Goal: Task Accomplishment & Management: Complete application form

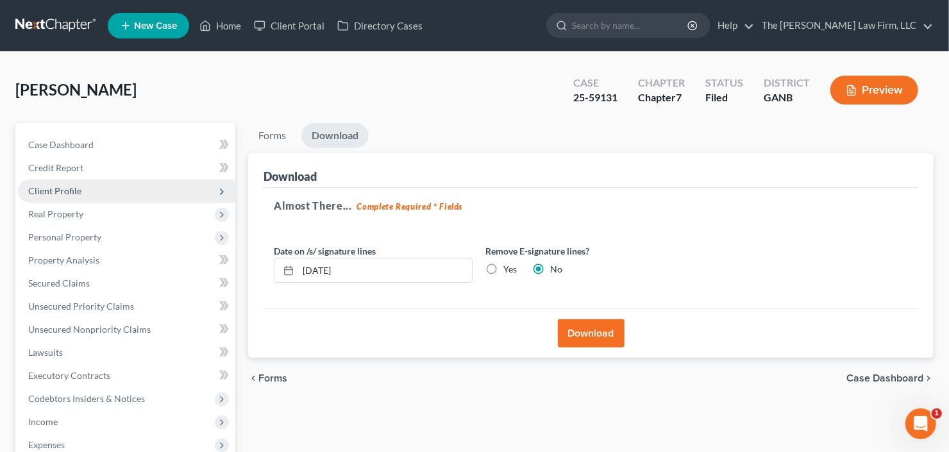
click at [86, 199] on span "Client Profile" at bounding box center [126, 191] width 217 height 23
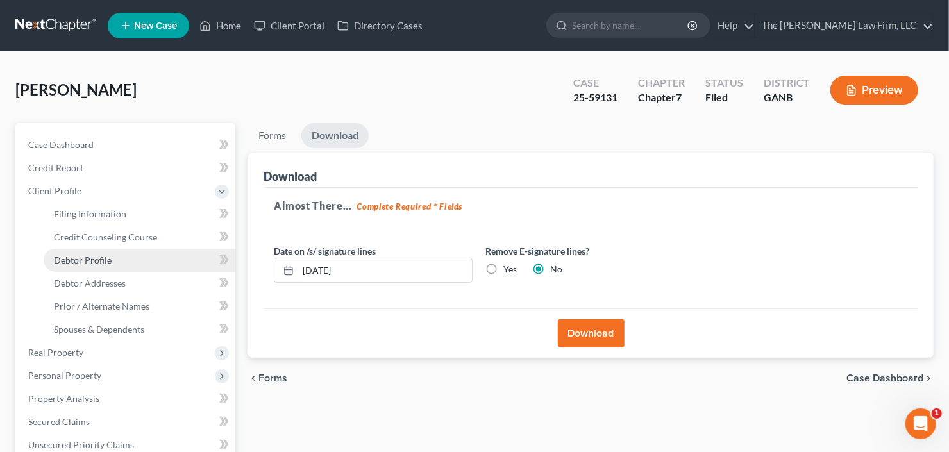
click at [89, 263] on span "Debtor Profile" at bounding box center [83, 260] width 58 height 11
select select "0"
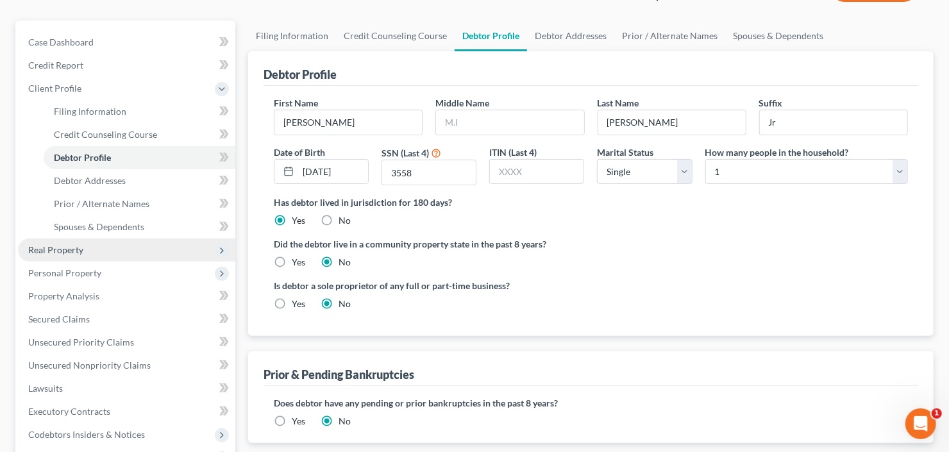
scroll to position [154, 0]
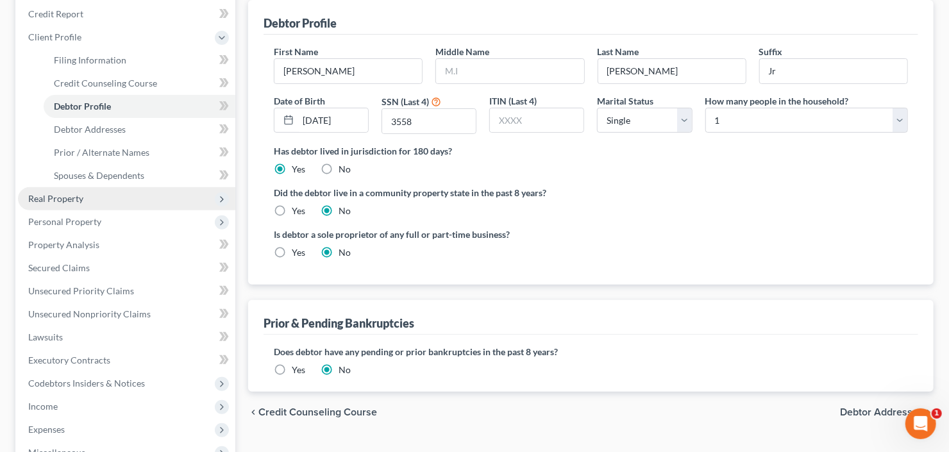
click at [114, 206] on span "Real Property" at bounding box center [126, 198] width 217 height 23
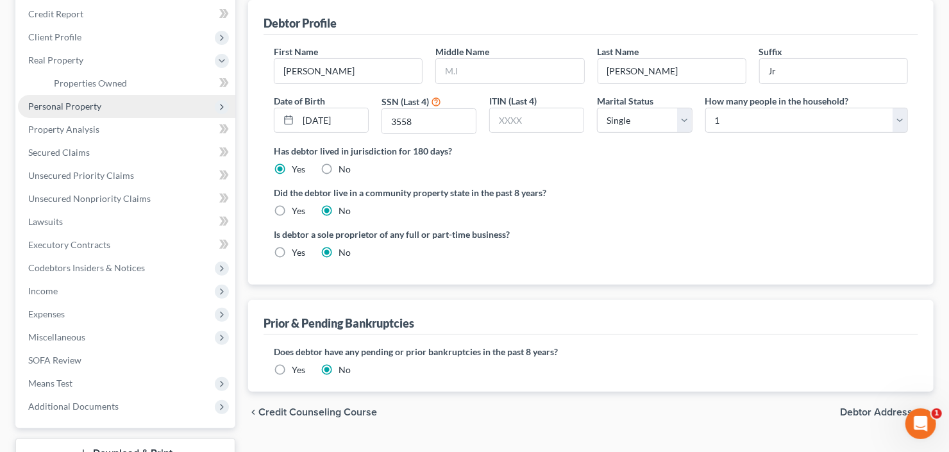
click at [101, 103] on span "Personal Property" at bounding box center [126, 106] width 217 height 23
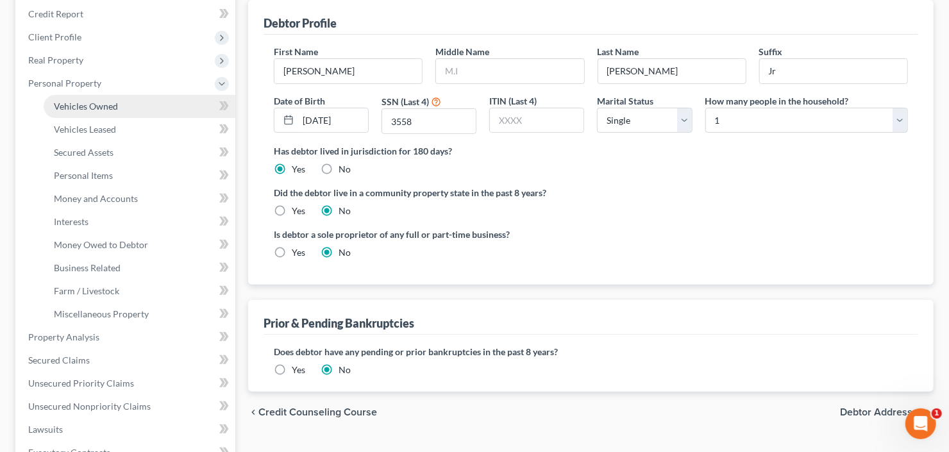
click at [121, 108] on link "Vehicles Owned" at bounding box center [140, 106] width 192 height 23
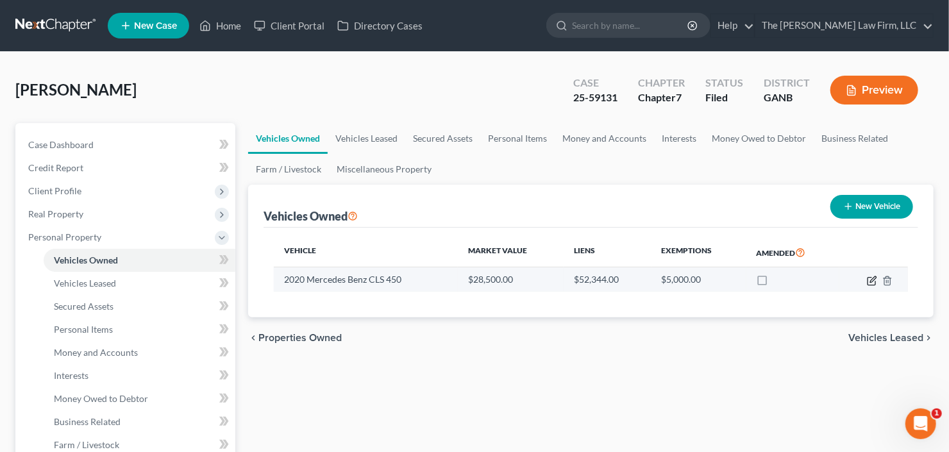
click at [869, 281] on icon "button" at bounding box center [872, 281] width 10 height 10
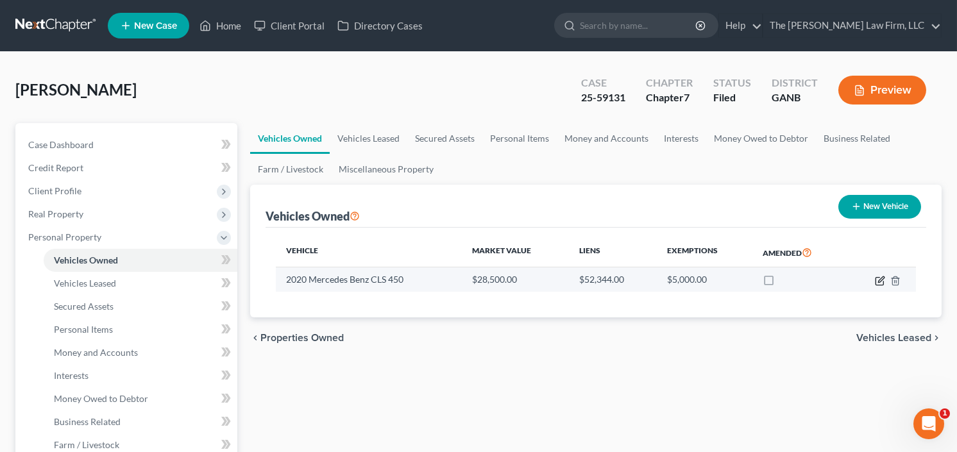
select select "0"
select select "6"
select select "0"
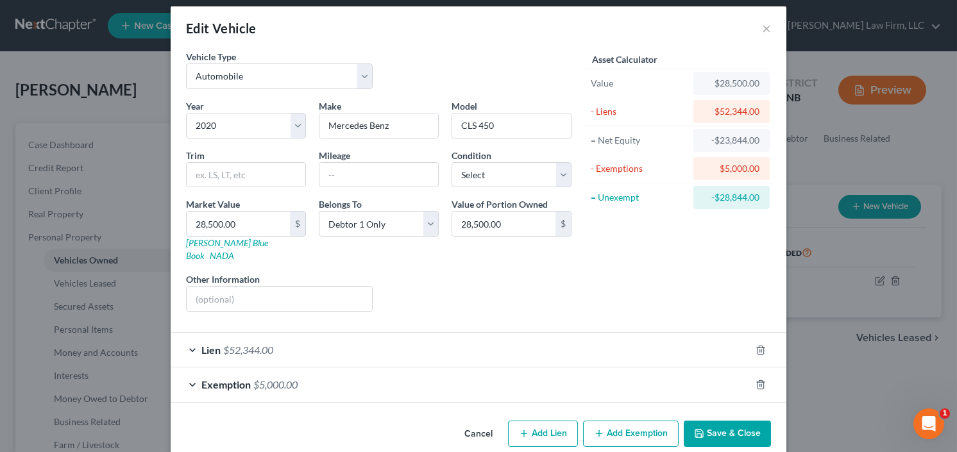
scroll to position [15, 0]
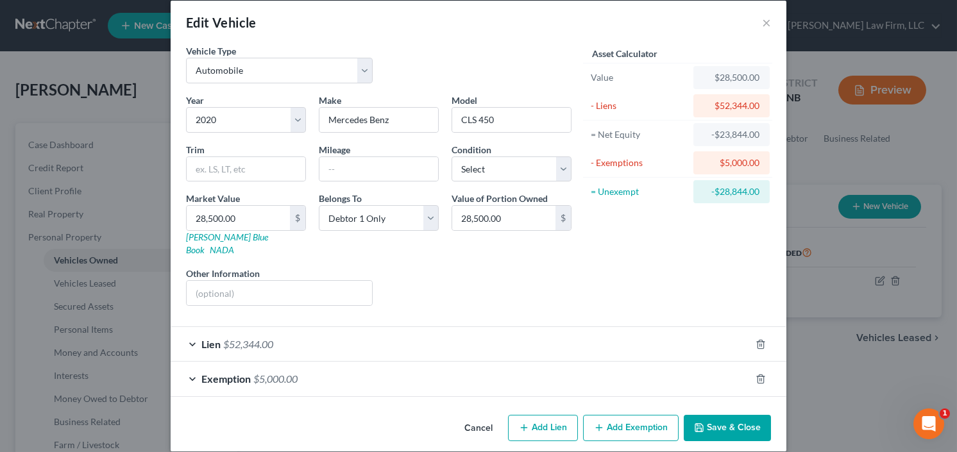
click at [308, 366] on div "Exemption $5,000.00" at bounding box center [461, 379] width 580 height 34
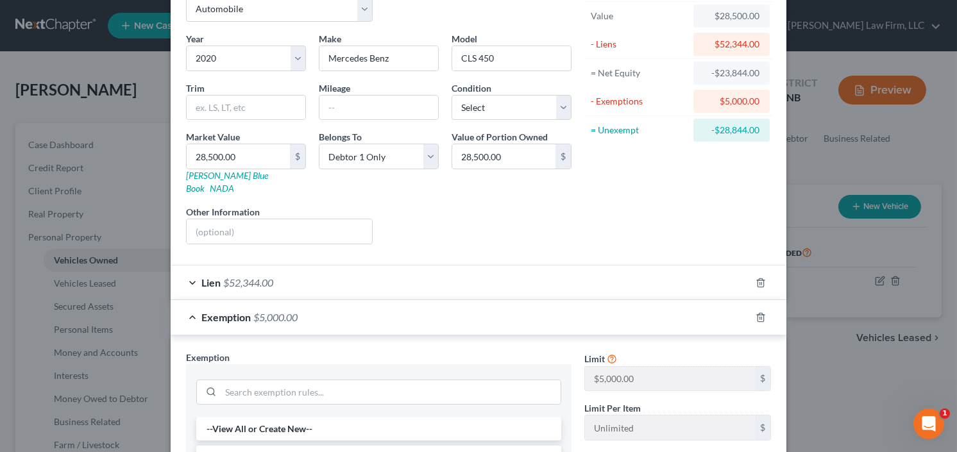
scroll to position [169, 0]
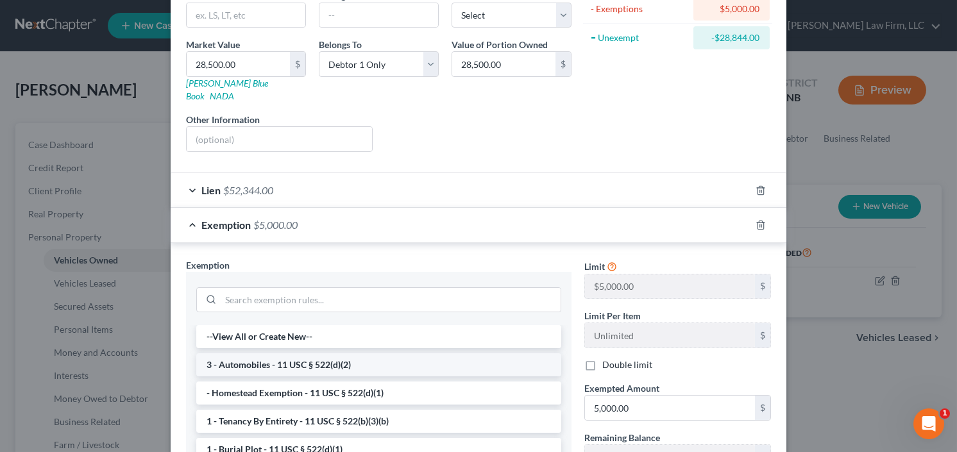
click at [330, 353] on li "3 - Automobiles - 11 USC § 522(d)(2)" at bounding box center [378, 364] width 365 height 23
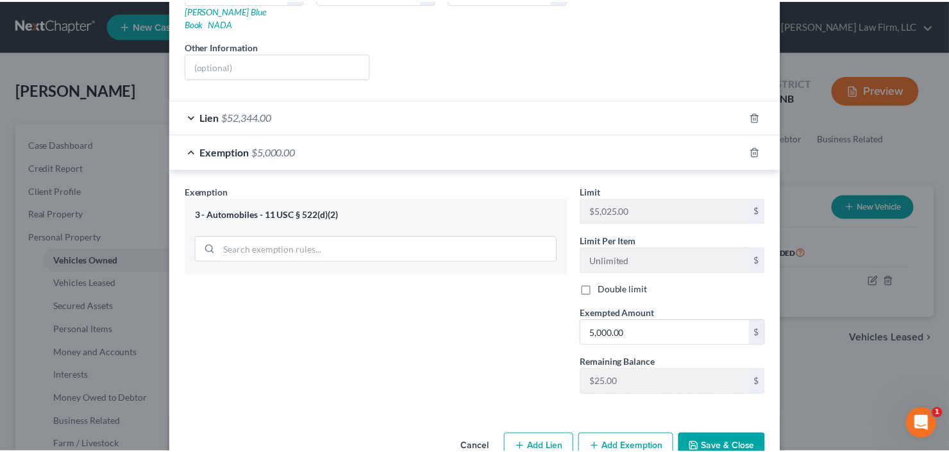
scroll to position [260, 0]
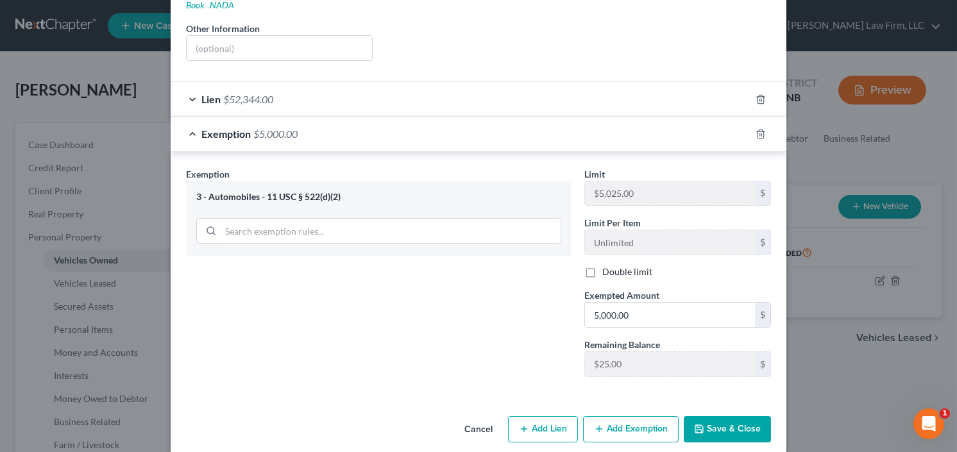
click at [731, 416] on button "Save & Close" at bounding box center [726, 429] width 87 height 27
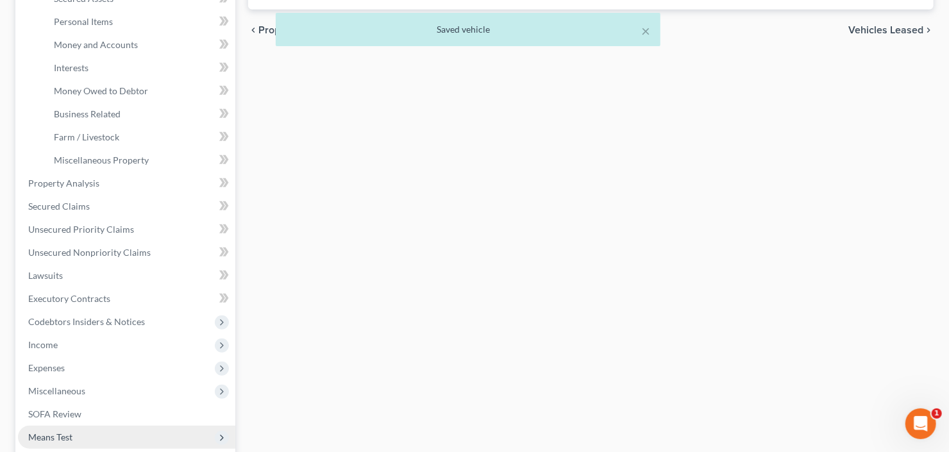
scroll to position [458, 0]
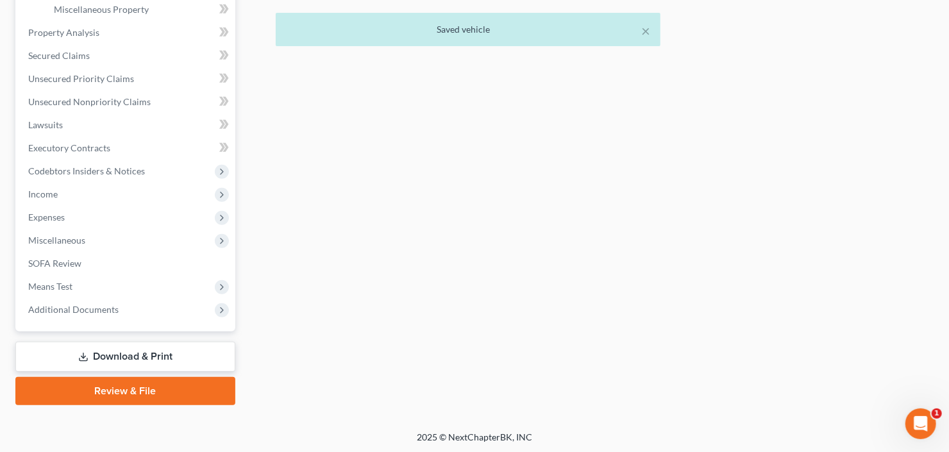
click at [105, 351] on link "Download & Print" at bounding box center [125, 357] width 220 height 30
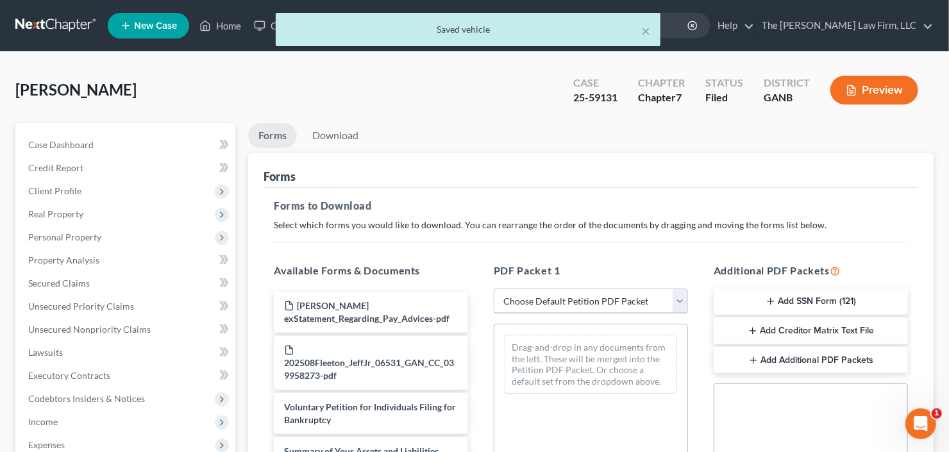
click at [601, 302] on select "Choose Default Petition PDF Packet Complete Bankruptcy Petition (all forms and …" at bounding box center [591, 301] width 194 height 26
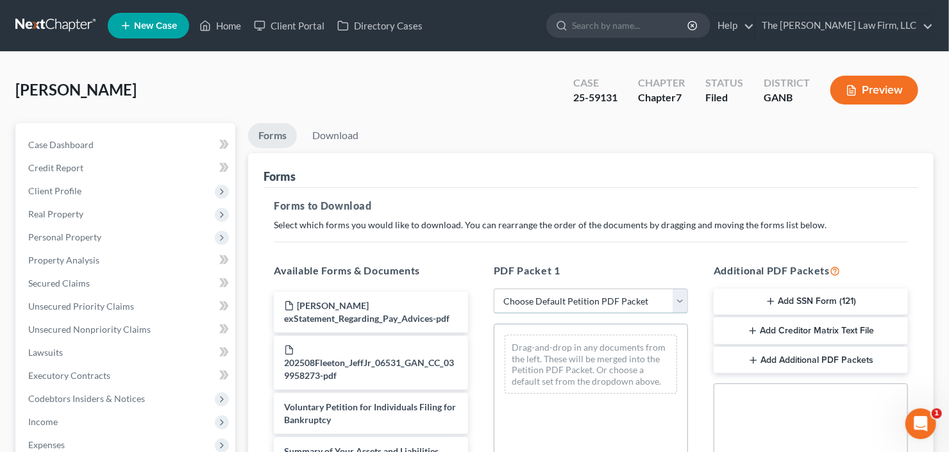
select select "2"
click at [494, 288] on select "Choose Default Petition PDF Packet Complete Bankruptcy Petition (all forms and …" at bounding box center [591, 301] width 194 height 26
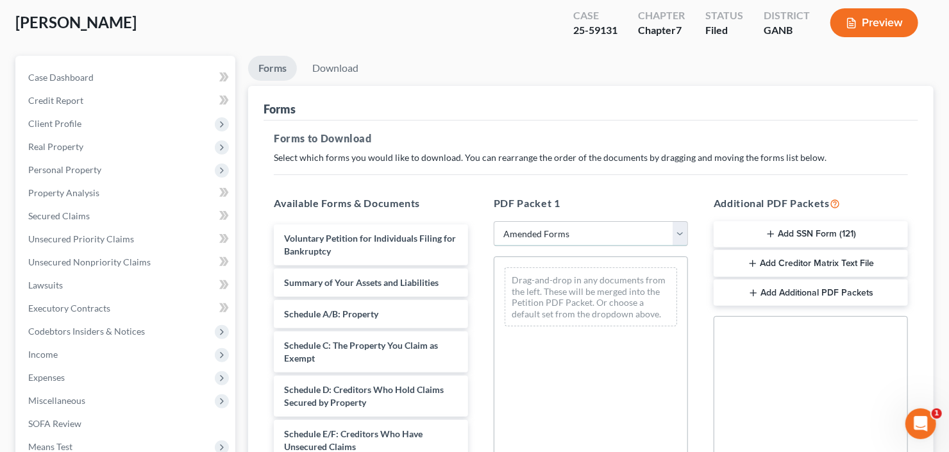
scroll to position [103, 0]
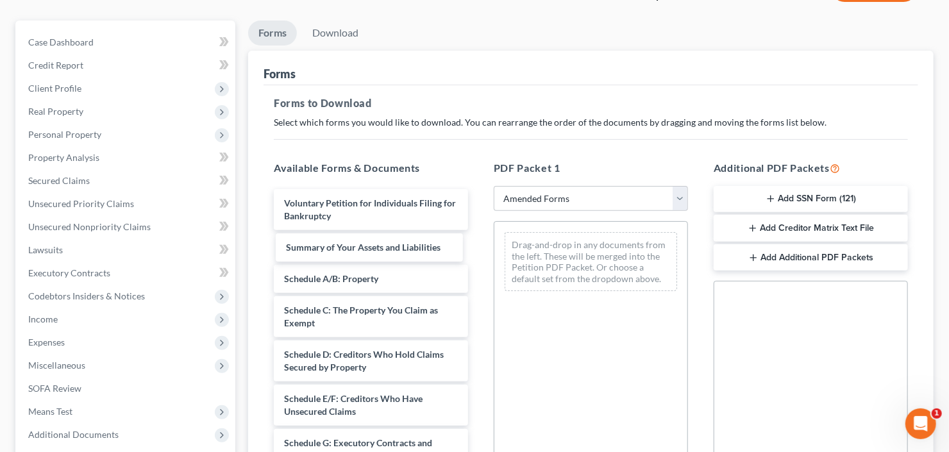
drag, startPoint x: 383, startPoint y: 244, endPoint x: 622, endPoint y: 255, distance: 238.7
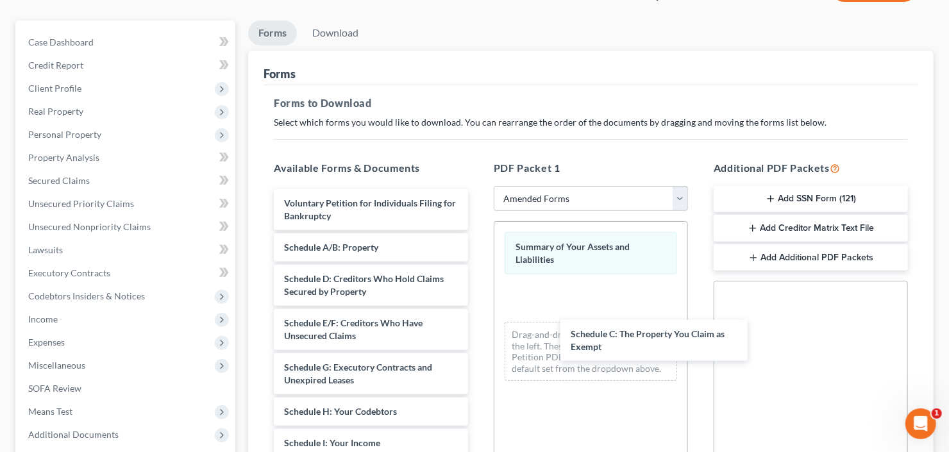
drag, startPoint x: 341, startPoint y: 290, endPoint x: 520, endPoint y: 330, distance: 183.2
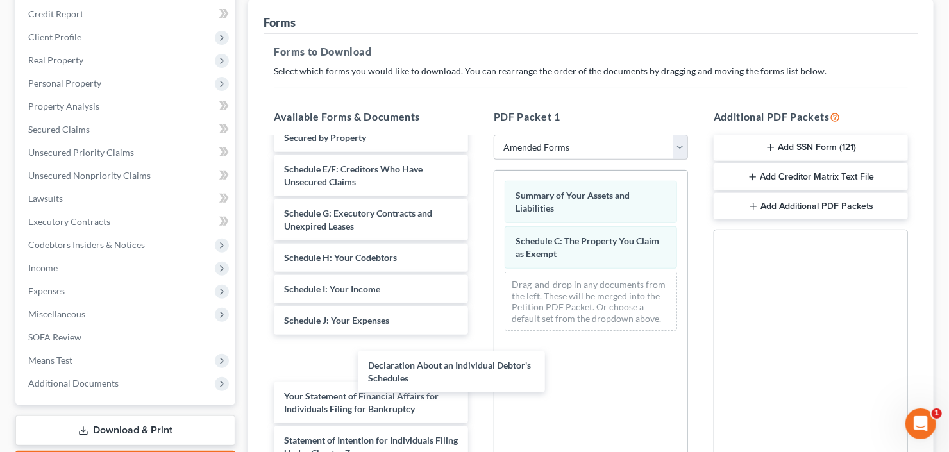
drag, startPoint x: 337, startPoint y: 358, endPoint x: 567, endPoint y: 327, distance: 232.3
click at [478, 348] on div "Declaration About an Individual Debtor's Schedules Voluntary Petition for Indiv…" at bounding box center [370, 349] width 215 height 628
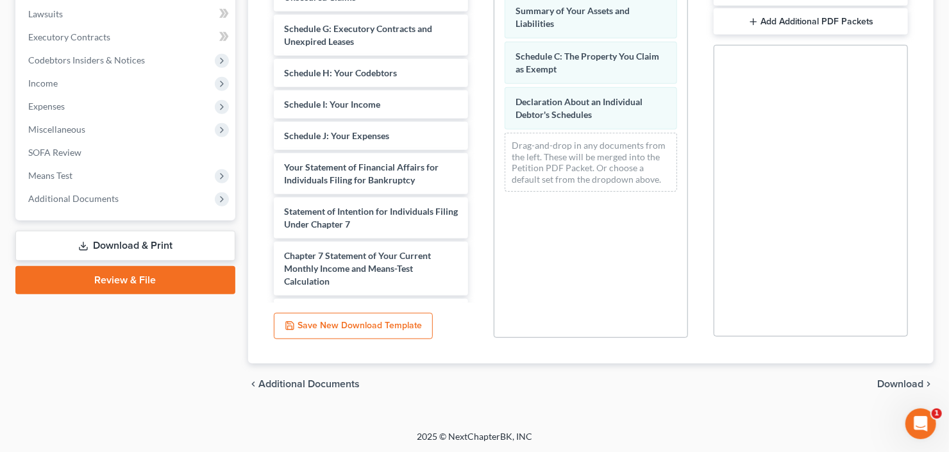
click at [892, 387] on span "Download" at bounding box center [900, 384] width 46 height 10
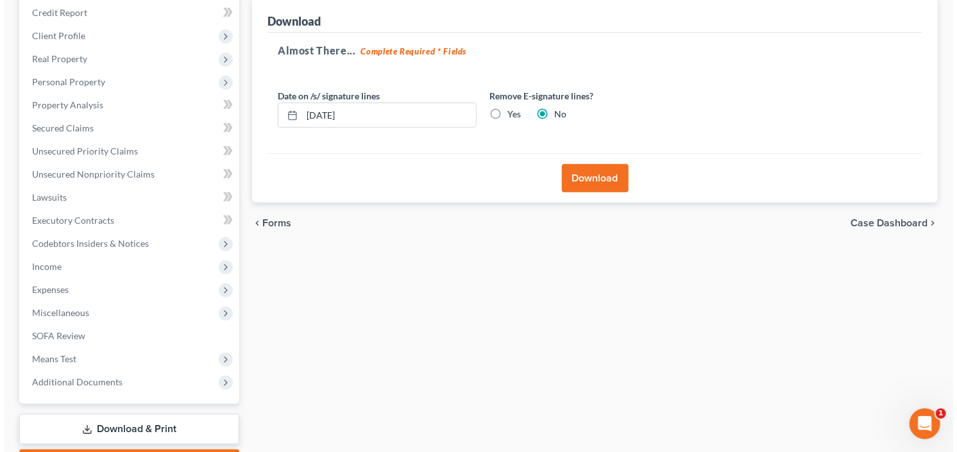
scroll to position [22, 0]
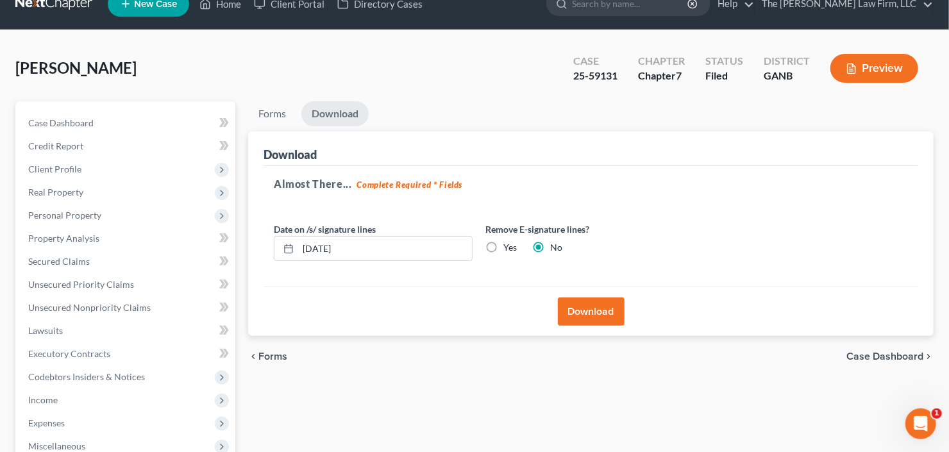
click at [577, 308] on button "Download" at bounding box center [591, 311] width 67 height 28
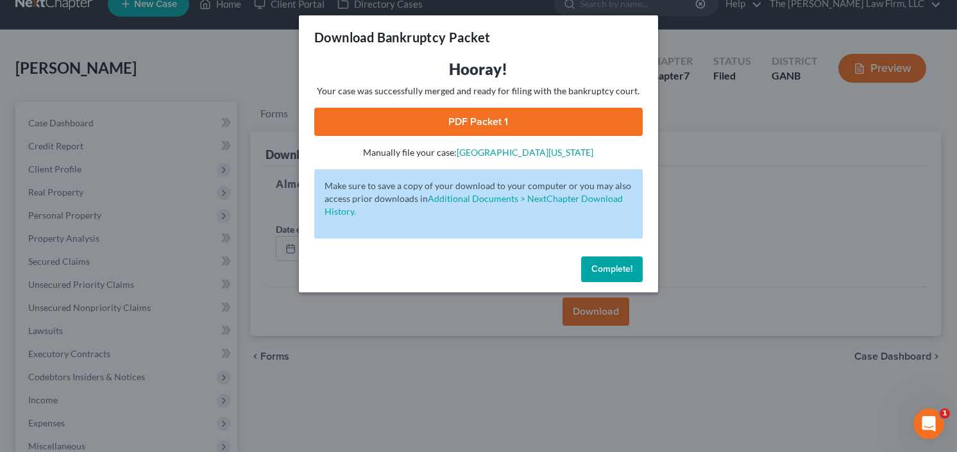
click at [517, 118] on link "PDF Packet 1" at bounding box center [478, 122] width 328 height 28
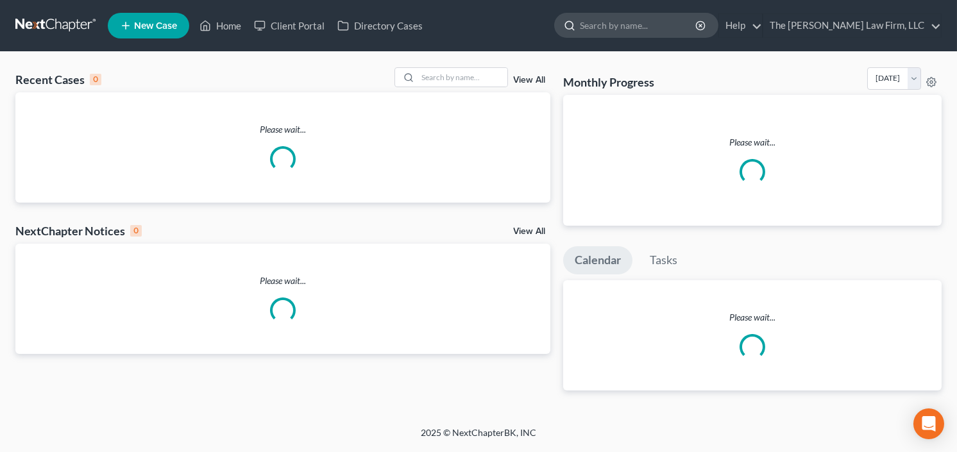
click at [658, 31] on input "search" at bounding box center [638, 25] width 117 height 24
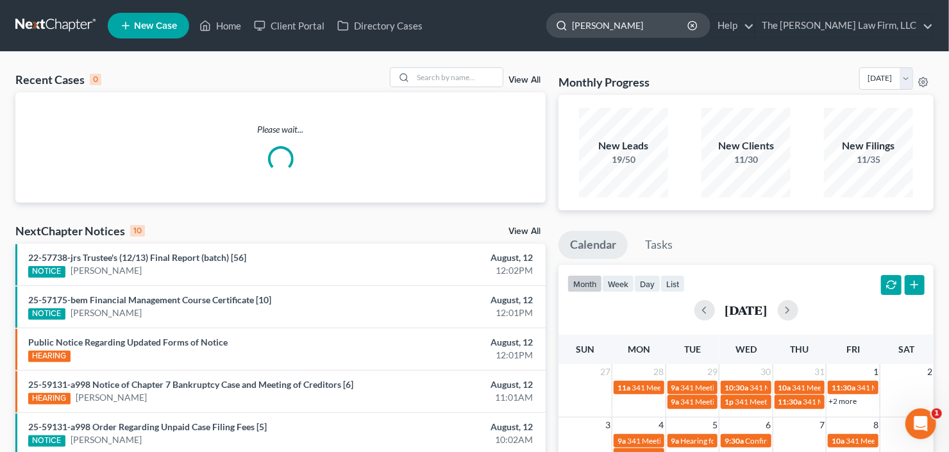
type input "[PERSON_NAME]"
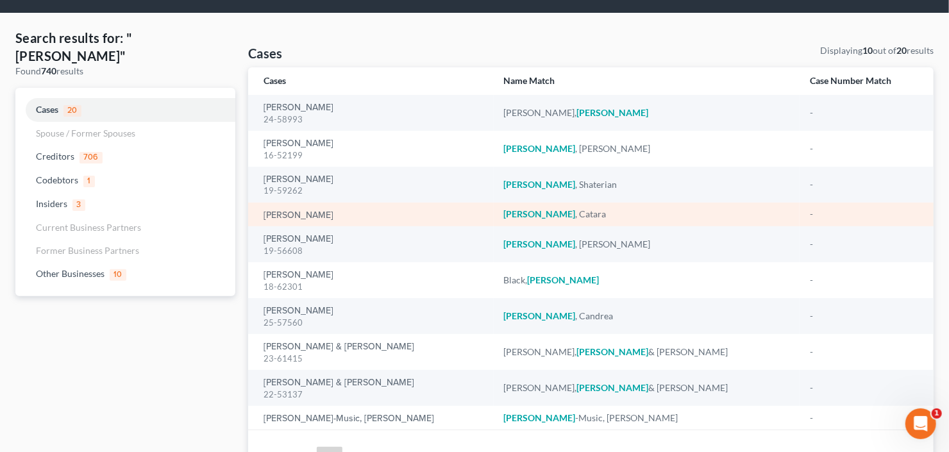
scroll to position [103, 0]
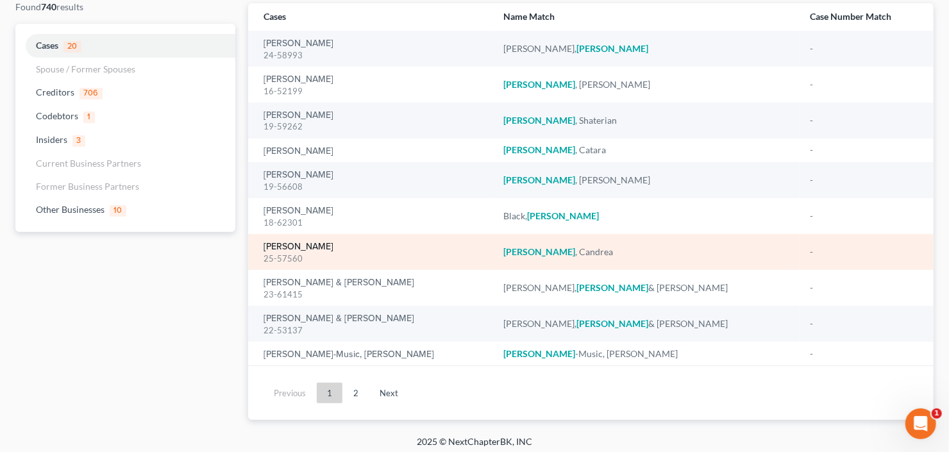
click at [309, 246] on link "[PERSON_NAME]" at bounding box center [298, 246] width 70 height 9
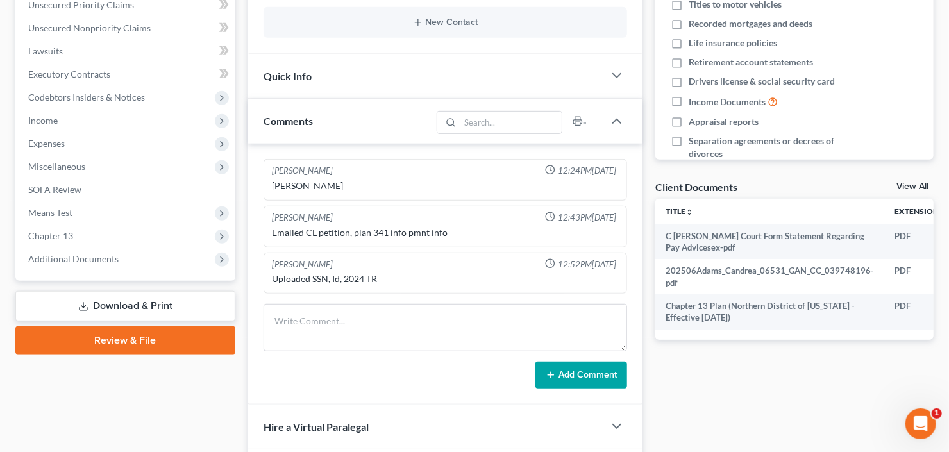
scroll to position [308, 0]
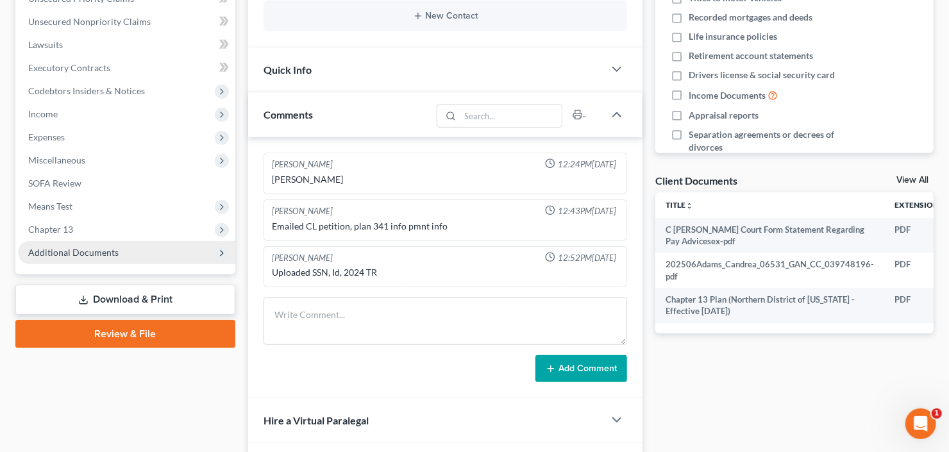
click at [87, 244] on span "Additional Documents" at bounding box center [126, 252] width 217 height 23
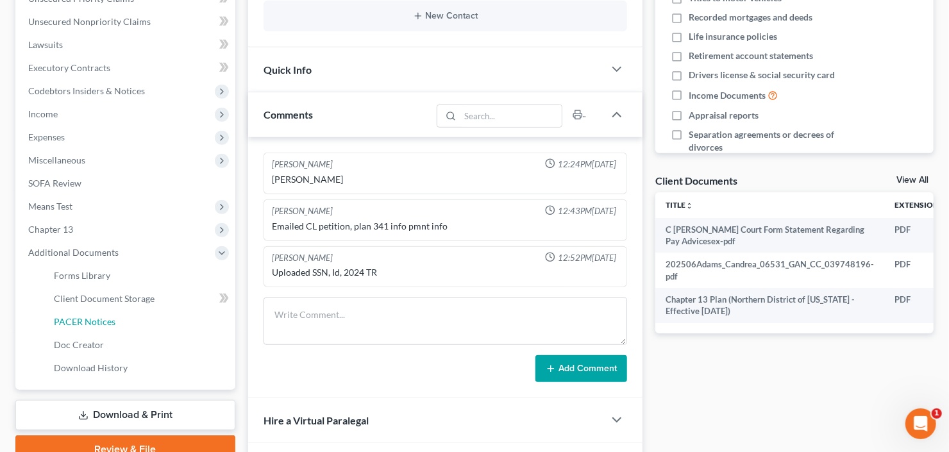
drag, startPoint x: 100, startPoint y: 322, endPoint x: 213, endPoint y: 299, distance: 115.7
click at [100, 322] on span "PACER Notices" at bounding box center [85, 321] width 62 height 11
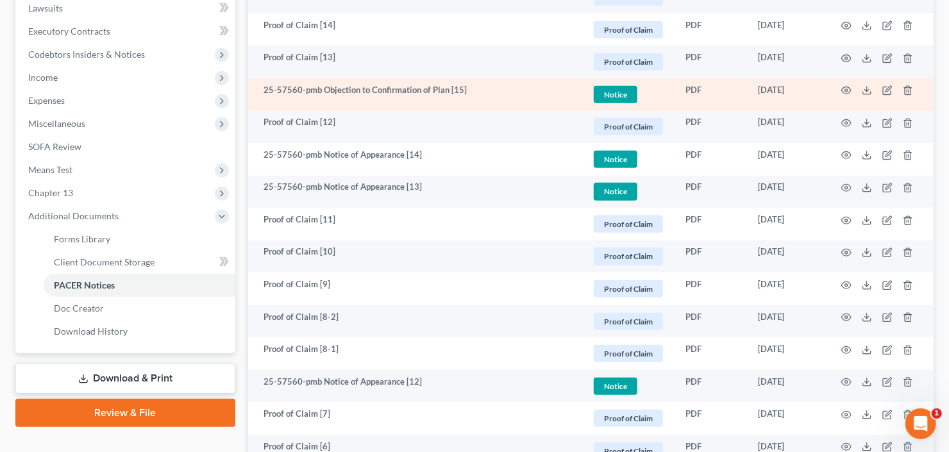
scroll to position [256, 0]
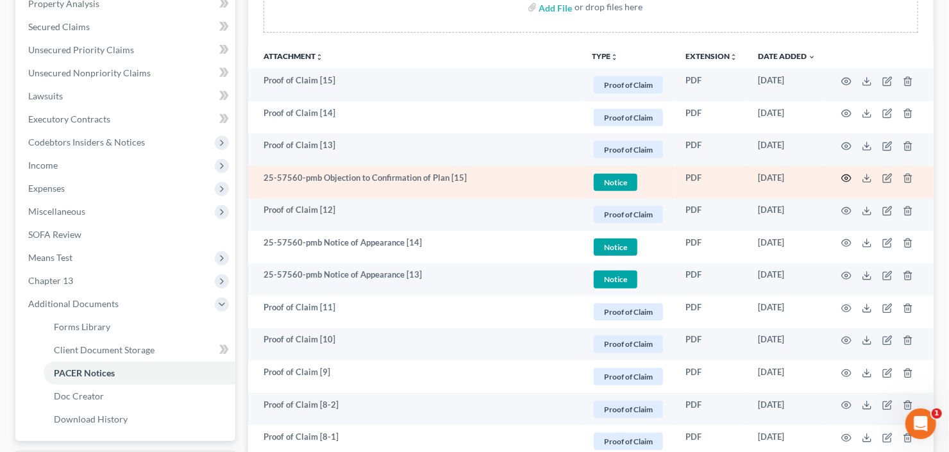
click at [846, 174] on icon "button" at bounding box center [846, 178] width 10 height 10
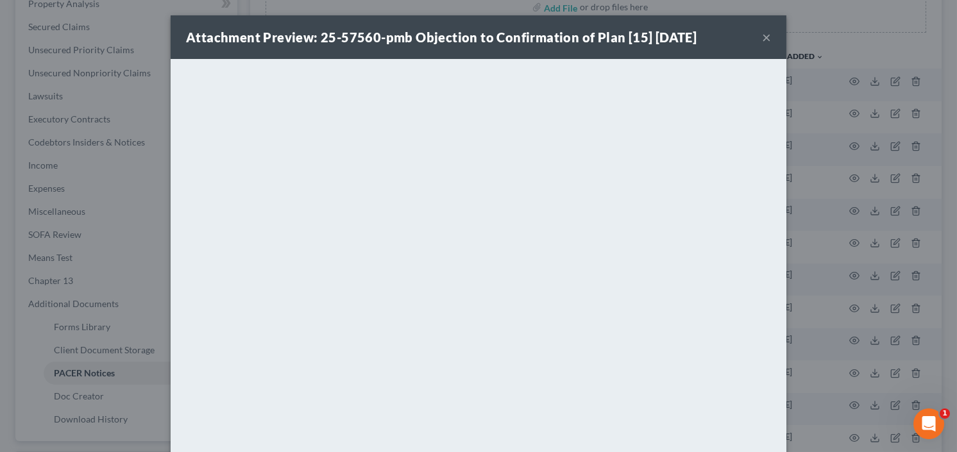
click at [762, 37] on button "×" at bounding box center [766, 36] width 9 height 15
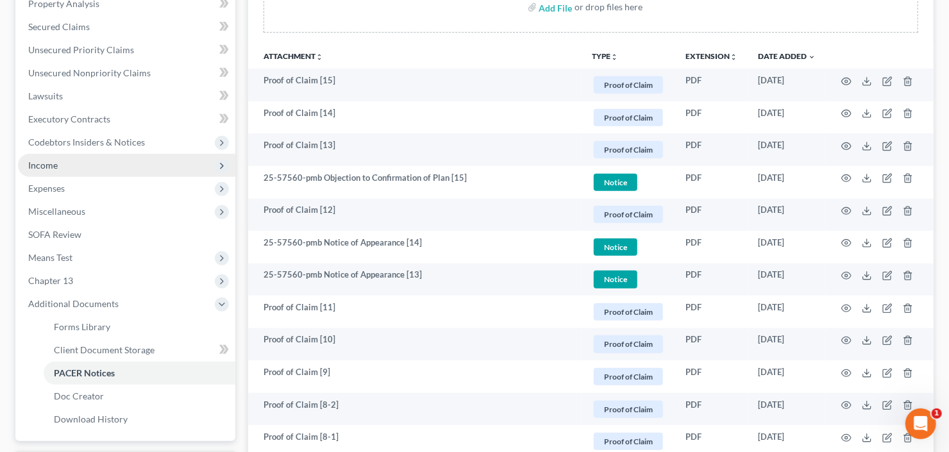
click at [101, 166] on span "Income" at bounding box center [126, 165] width 217 height 23
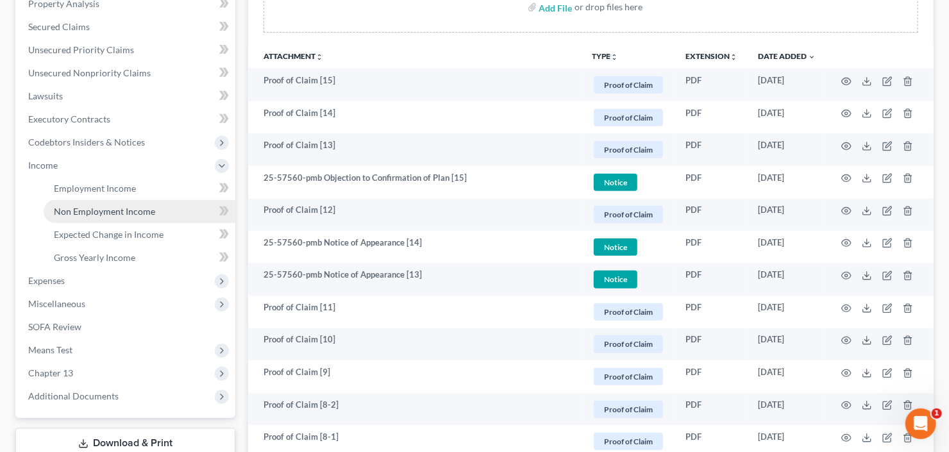
click at [113, 213] on span "Non Employment Income" at bounding box center [104, 211] width 101 height 11
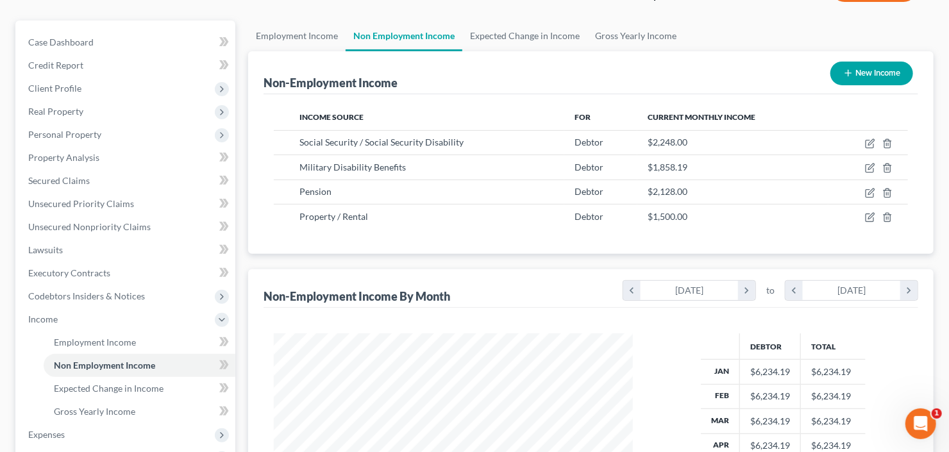
scroll to position [154, 0]
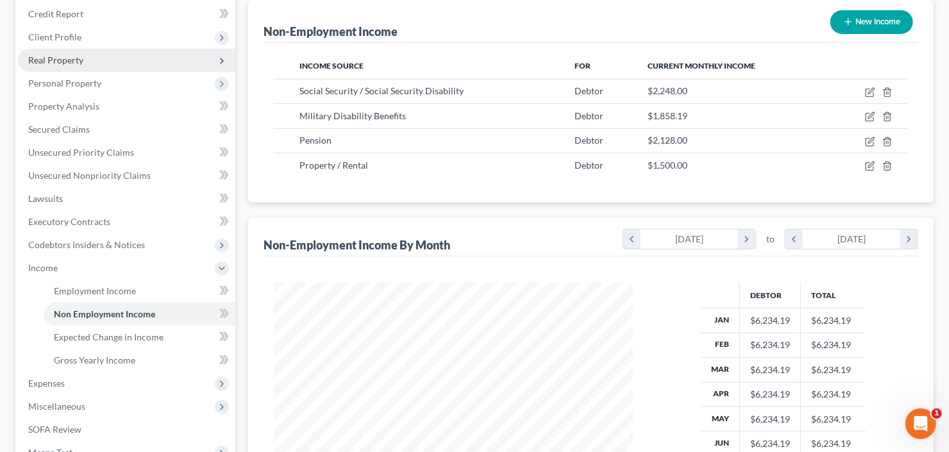
click at [103, 49] on span "Real Property" at bounding box center [126, 60] width 217 height 23
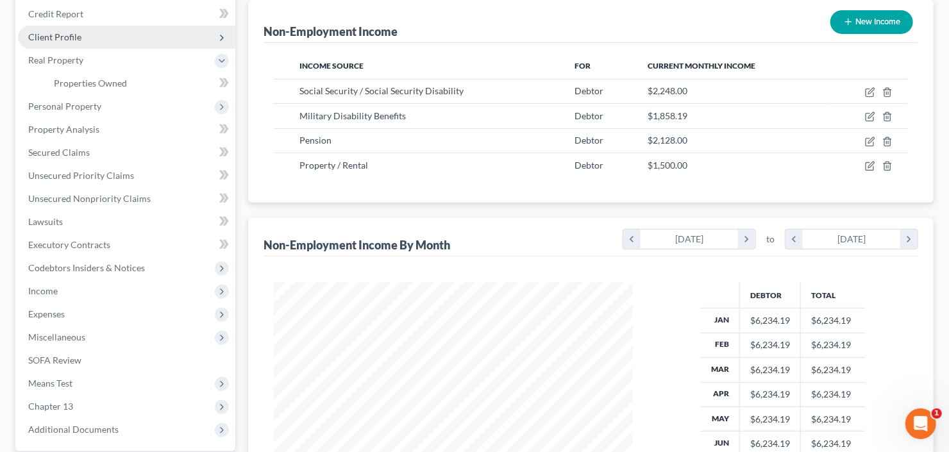
click at [105, 38] on span "Client Profile" at bounding box center [126, 37] width 217 height 23
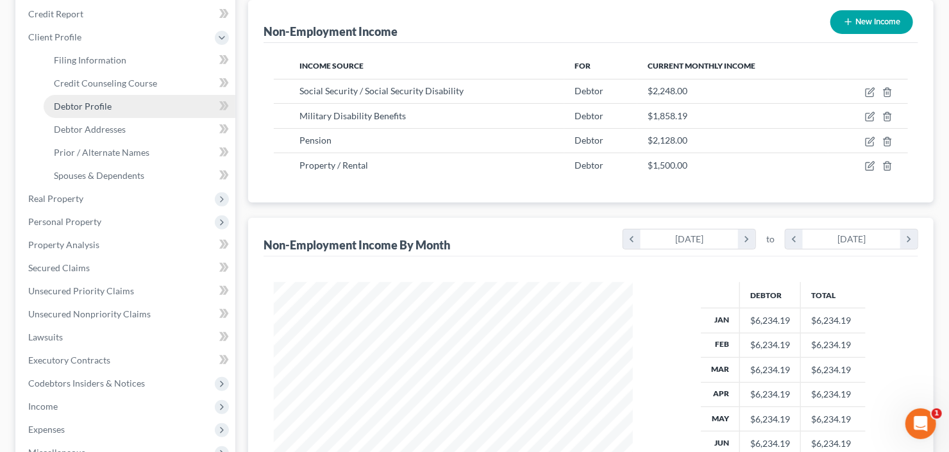
click at [104, 109] on span "Debtor Profile" at bounding box center [83, 106] width 58 height 11
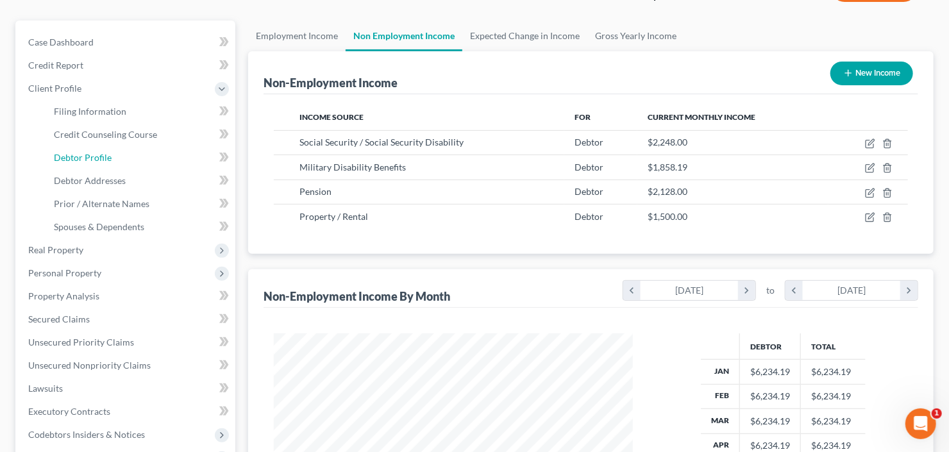
select select "1"
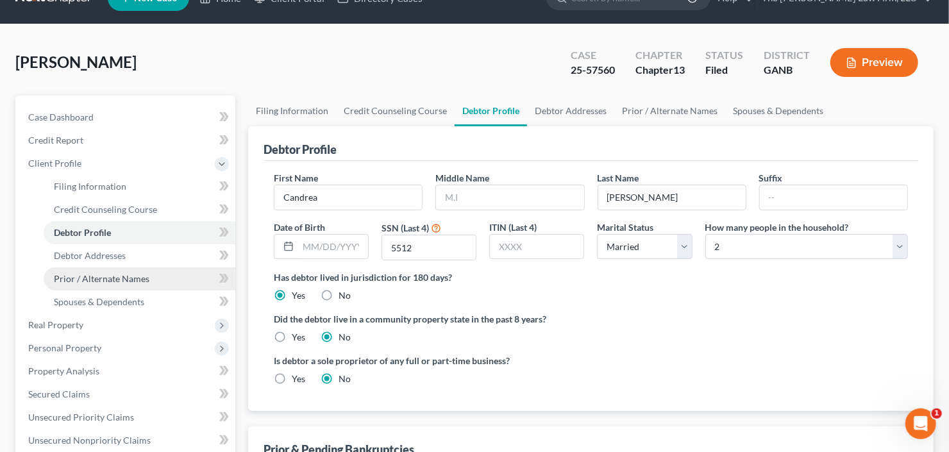
scroll to position [51, 0]
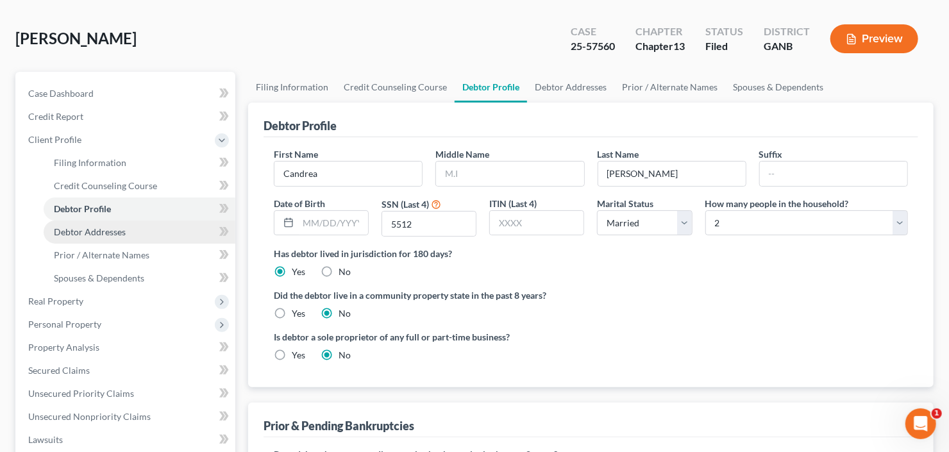
click at [100, 235] on span "Debtor Addresses" at bounding box center [90, 231] width 72 height 11
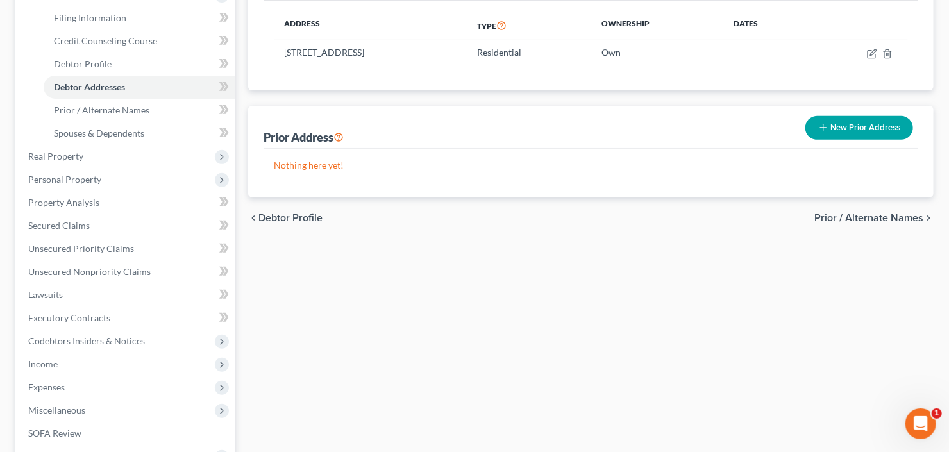
scroll to position [205, 0]
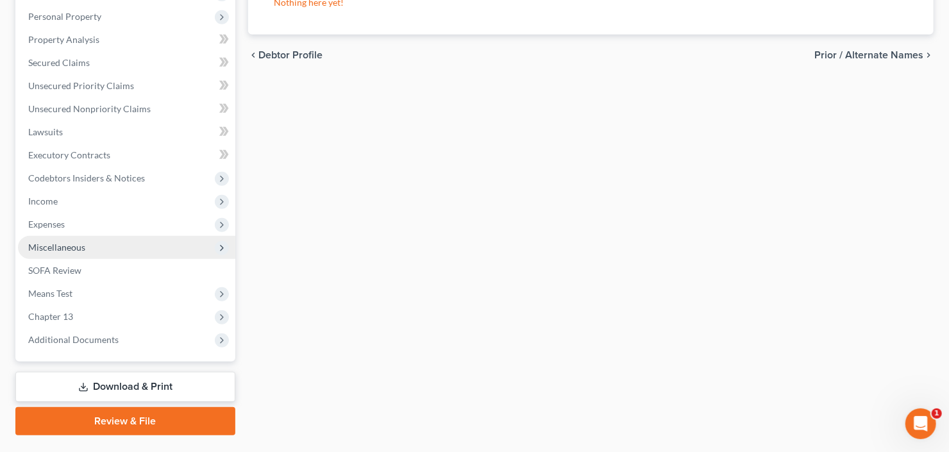
click at [109, 236] on span "Miscellaneous" at bounding box center [126, 247] width 217 height 23
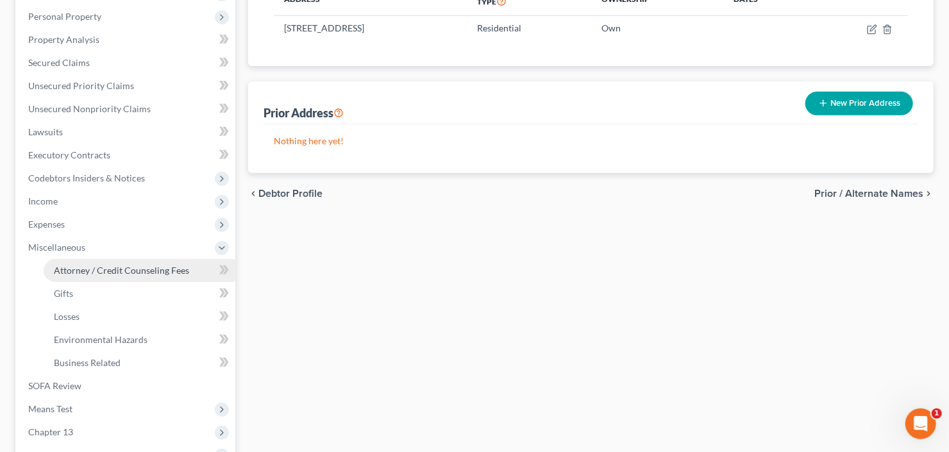
click at [106, 277] on link "Attorney / Credit Counseling Fees" at bounding box center [140, 270] width 192 height 23
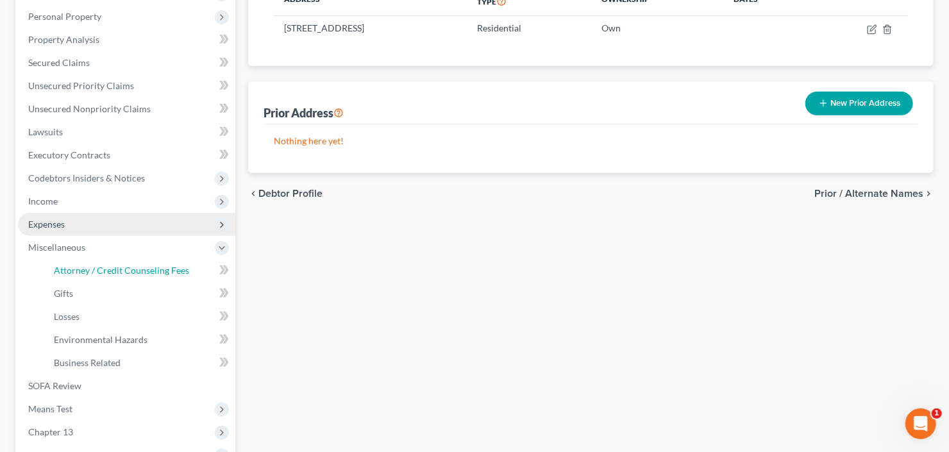
select select "2"
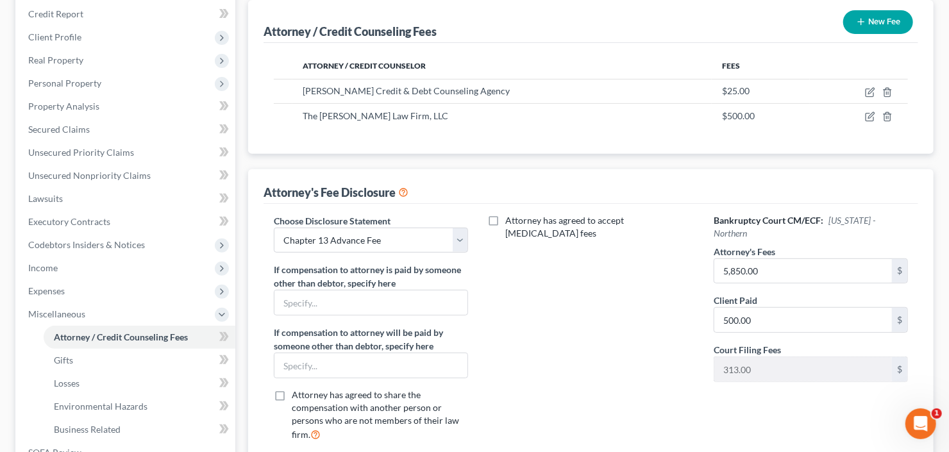
scroll to position [256, 0]
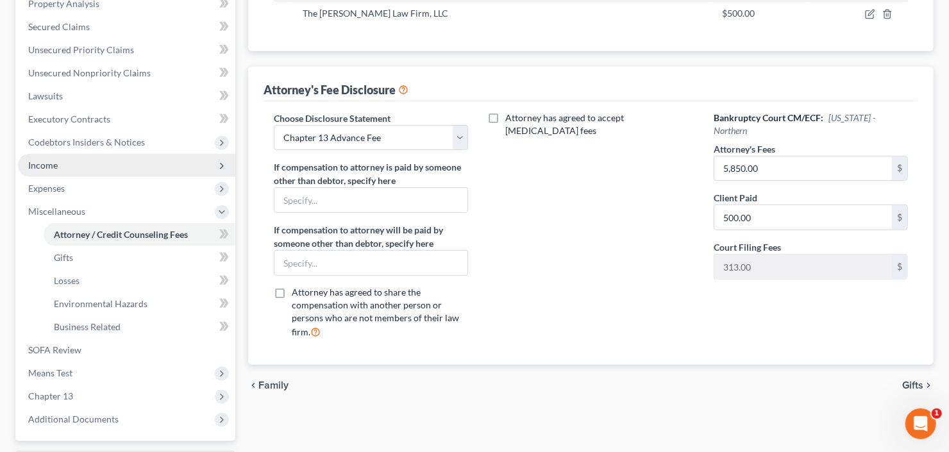
click at [76, 155] on span "Income" at bounding box center [126, 165] width 217 height 23
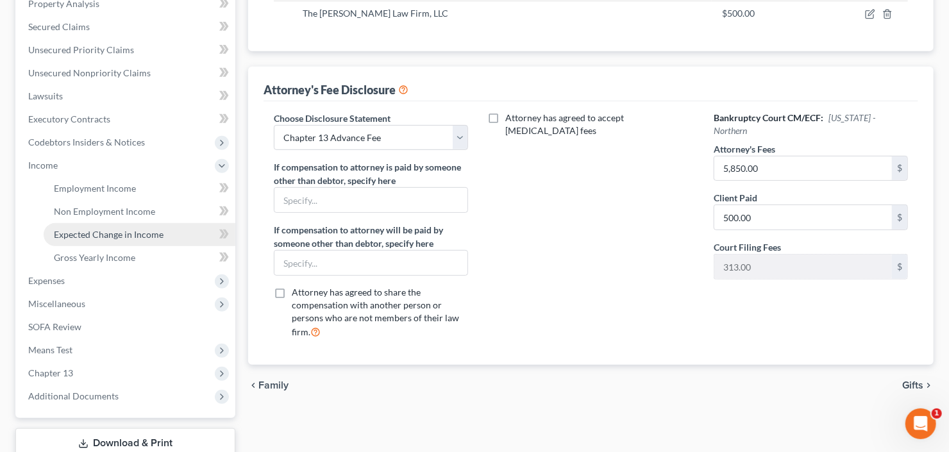
click at [113, 238] on span "Expected Change in Income" at bounding box center [109, 234] width 110 height 11
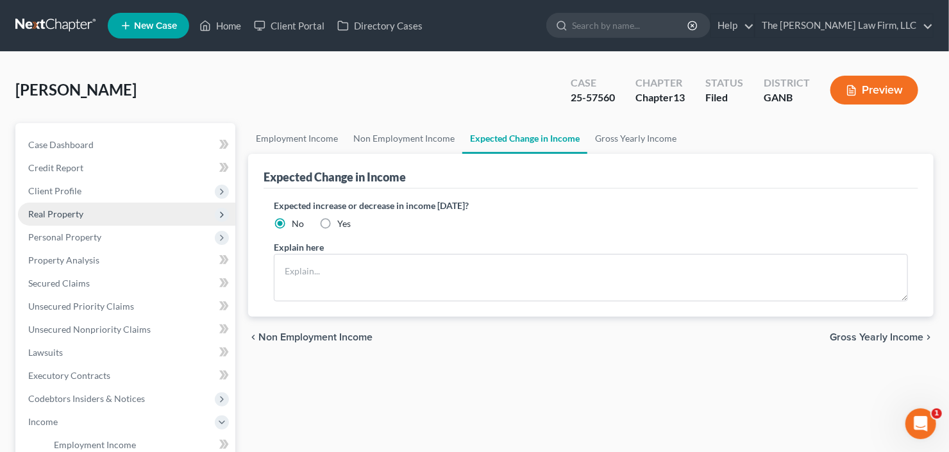
click at [86, 211] on span "Real Property" at bounding box center [126, 214] width 217 height 23
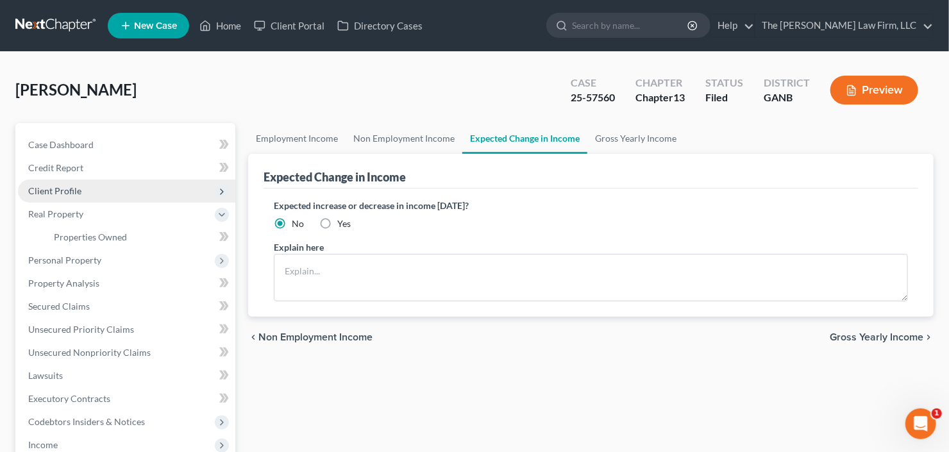
click at [85, 191] on span "Client Profile" at bounding box center [126, 191] width 217 height 23
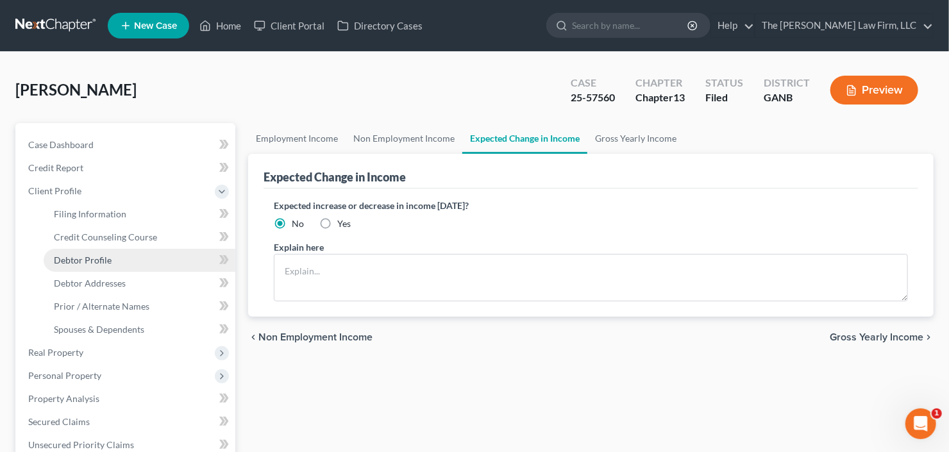
click at [99, 262] on span "Debtor Profile" at bounding box center [83, 260] width 58 height 11
select select "1"
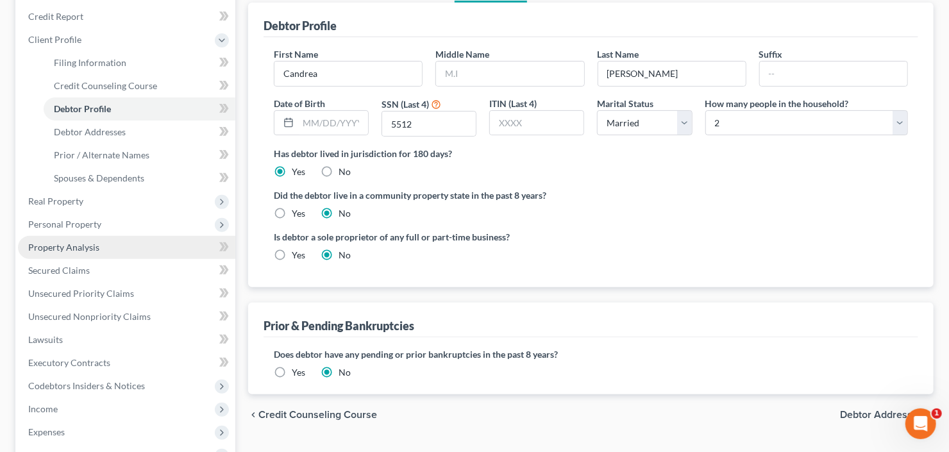
scroll to position [154, 0]
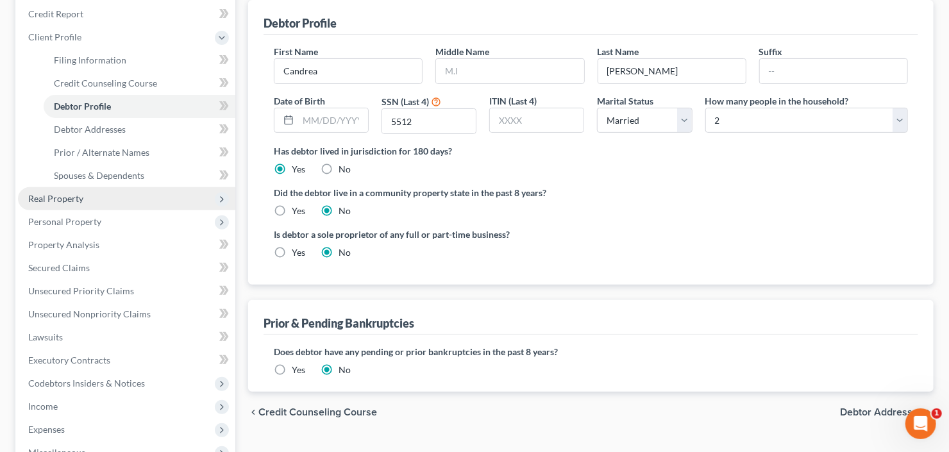
click at [111, 197] on span "Real Property" at bounding box center [126, 198] width 217 height 23
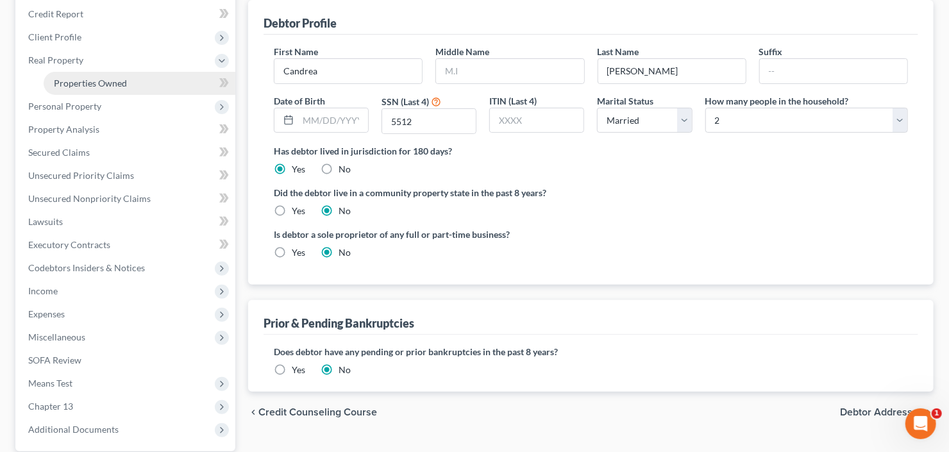
click at [151, 86] on link "Properties Owned" at bounding box center [140, 83] width 192 height 23
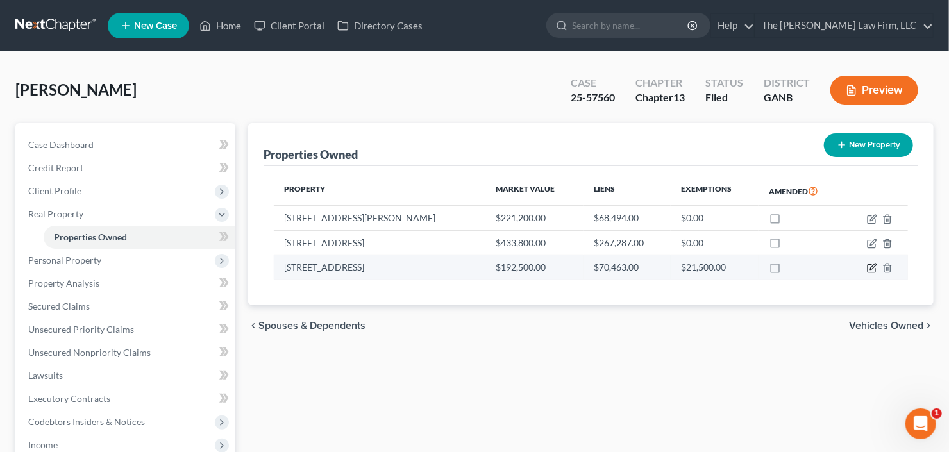
click at [871, 269] on icon "button" at bounding box center [872, 268] width 10 height 10
select select "10"
select select "0"
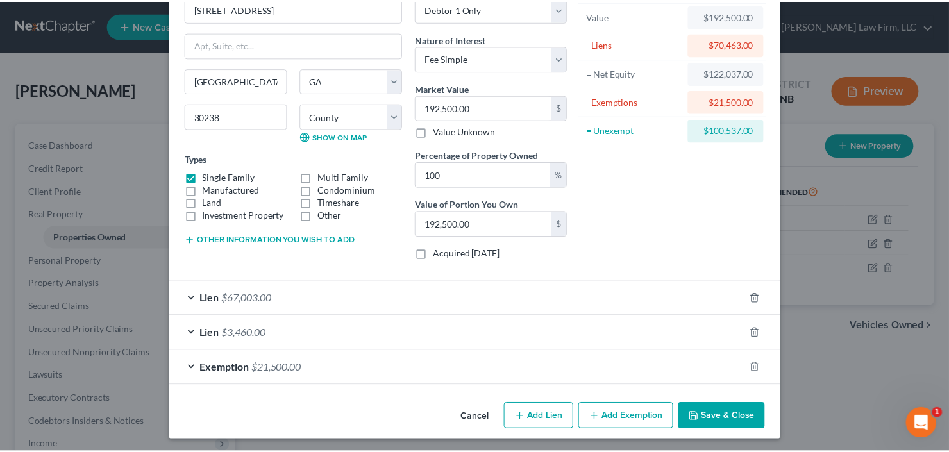
scroll to position [78, 0]
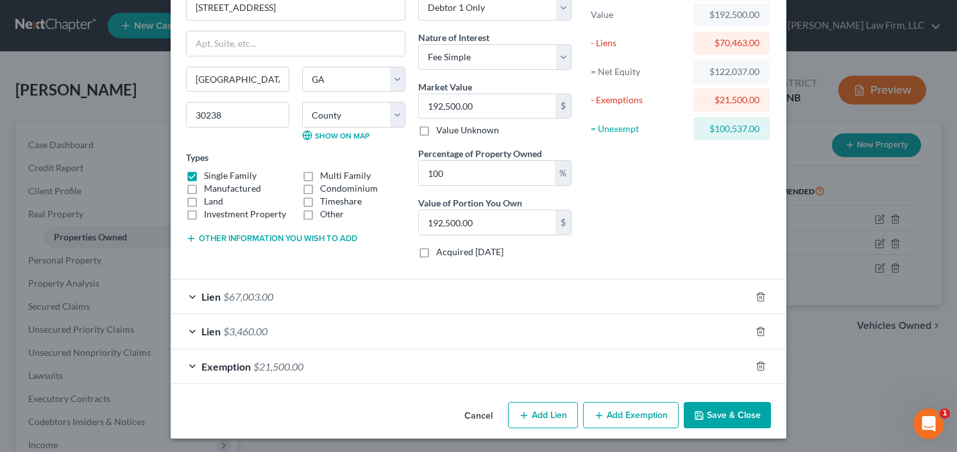
click at [728, 415] on button "Save & Close" at bounding box center [726, 415] width 87 height 27
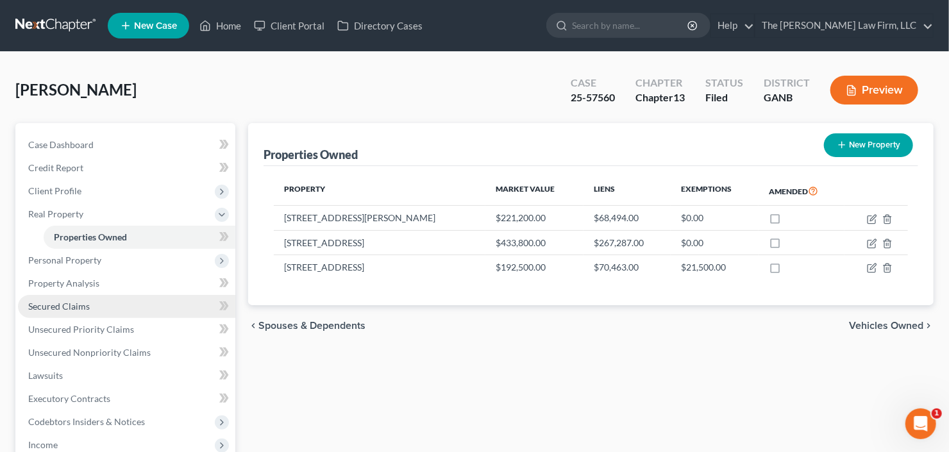
drag, startPoint x: 82, startPoint y: 307, endPoint x: 91, endPoint y: 306, distance: 9.0
click at [82, 307] on span "Secured Claims" at bounding box center [59, 306] width 62 height 11
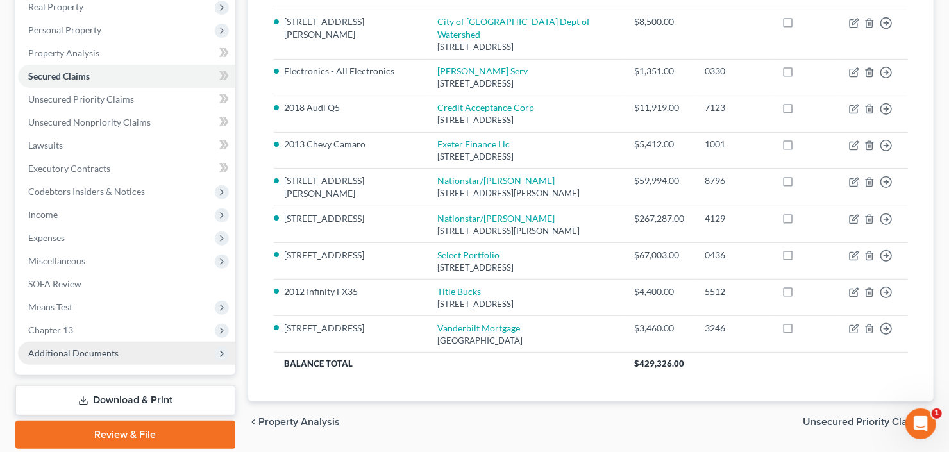
scroll to position [250, 0]
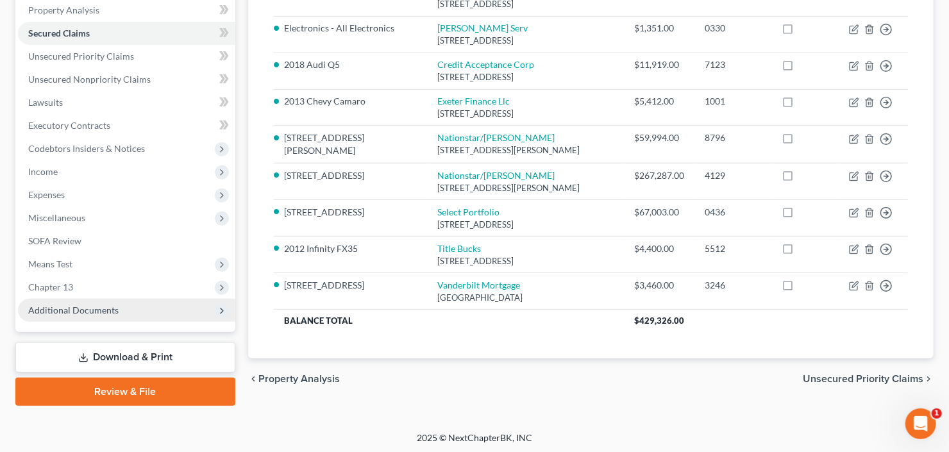
click at [99, 313] on span "Additional Documents" at bounding box center [73, 310] width 90 height 11
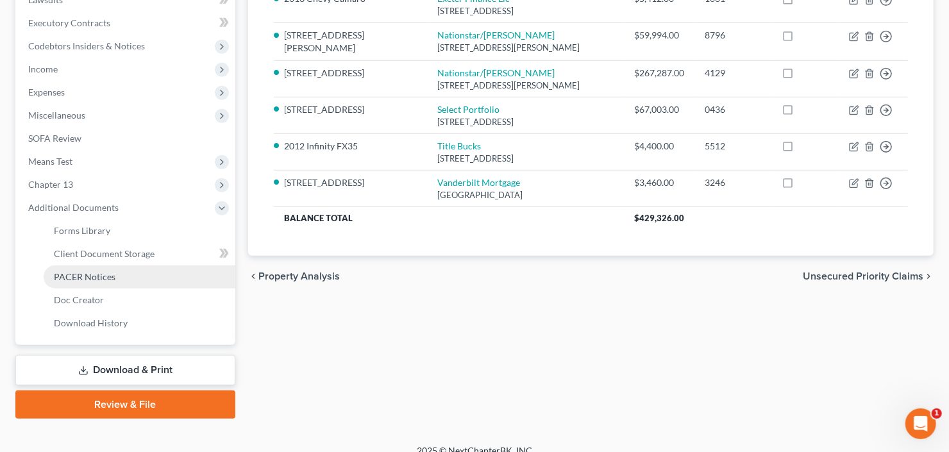
click at [129, 271] on link "PACER Notices" at bounding box center [140, 276] width 192 height 23
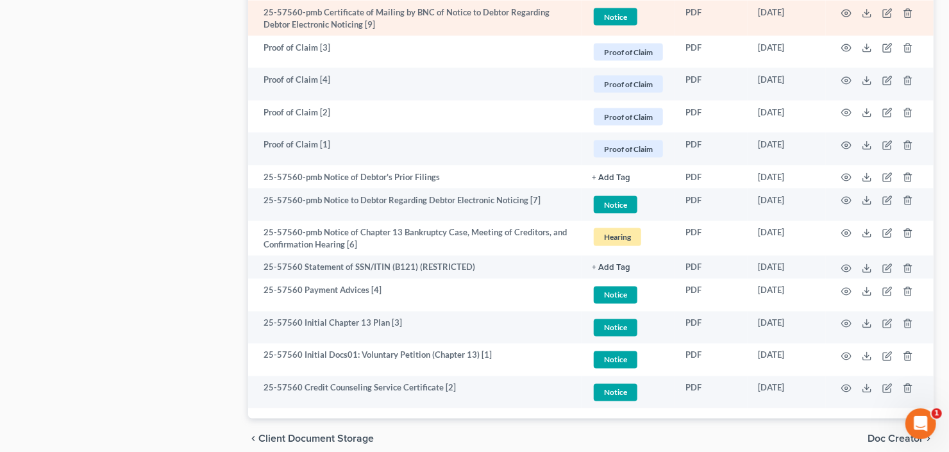
scroll to position [1026, 0]
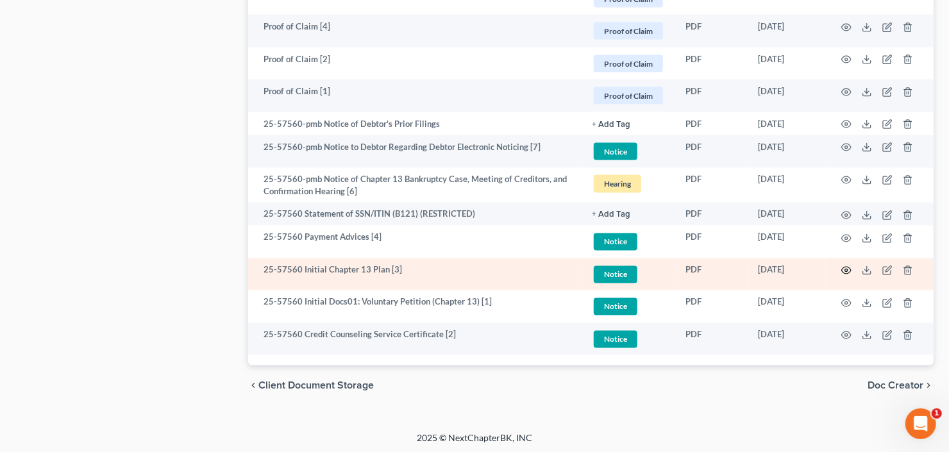
click at [846, 268] on icon "button" at bounding box center [846, 270] width 10 height 10
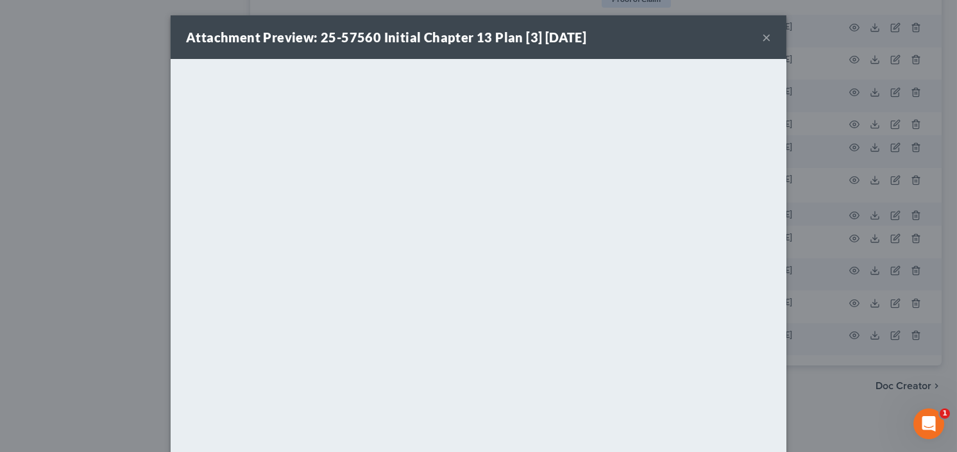
click at [762, 34] on button "×" at bounding box center [766, 36] width 9 height 15
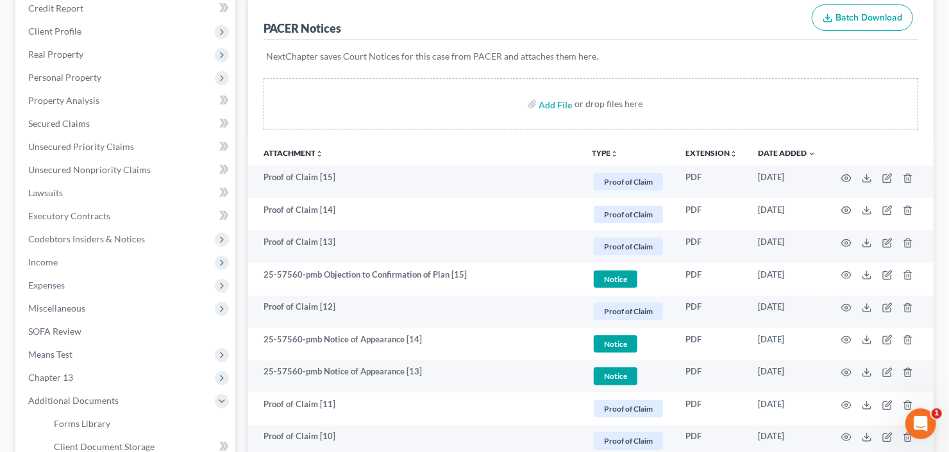
scroll to position [0, 0]
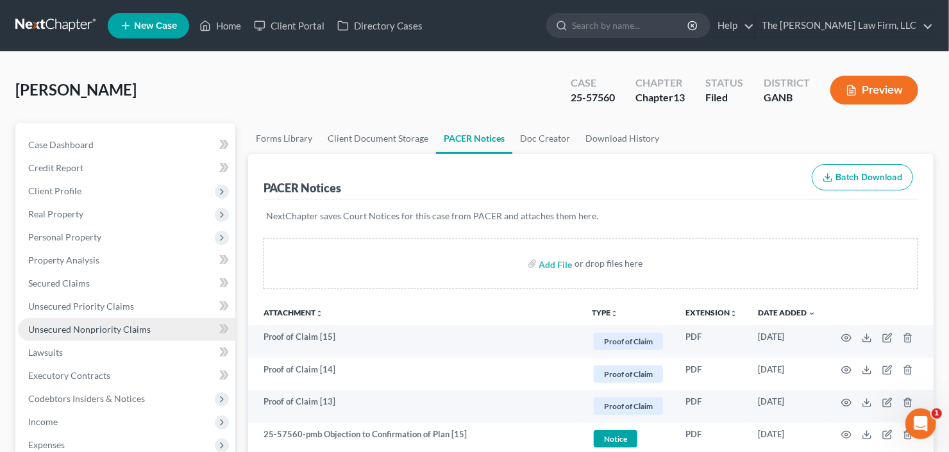
click at [94, 324] on span "Unsecured Nonpriority Claims" at bounding box center [89, 329] width 122 height 11
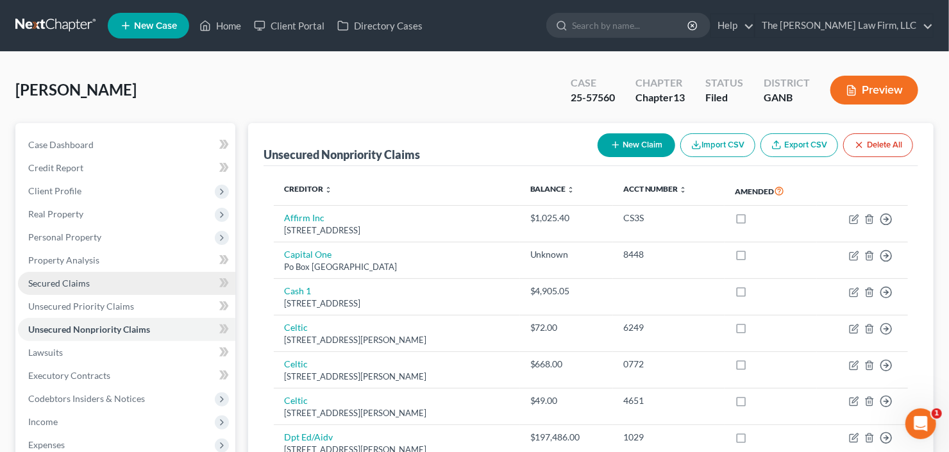
click at [90, 275] on link "Secured Claims" at bounding box center [126, 283] width 217 height 23
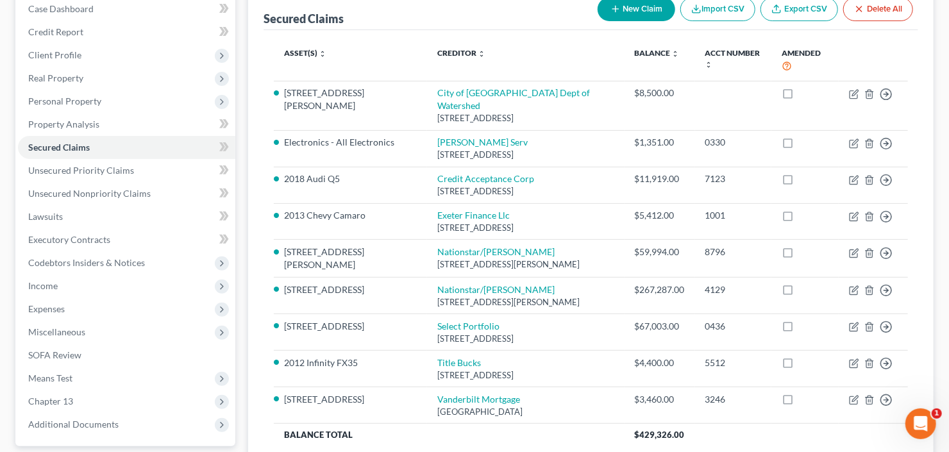
scroll to position [154, 0]
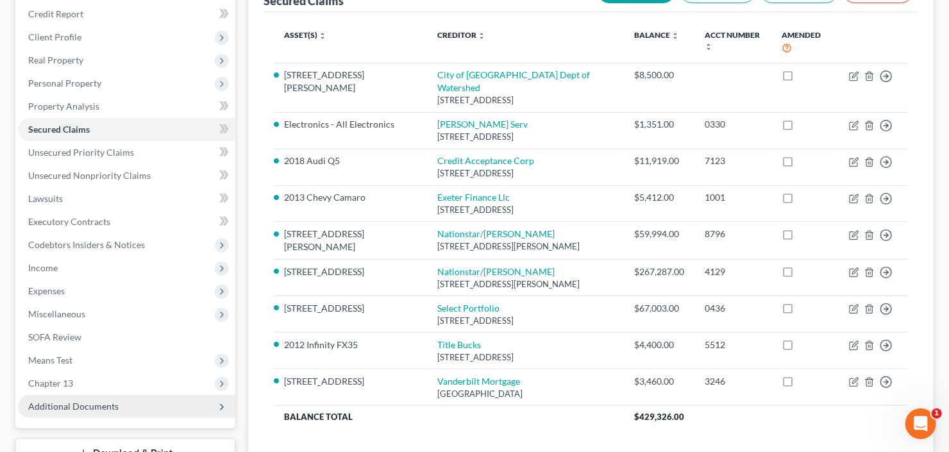
click at [89, 397] on span "Additional Documents" at bounding box center [126, 406] width 217 height 23
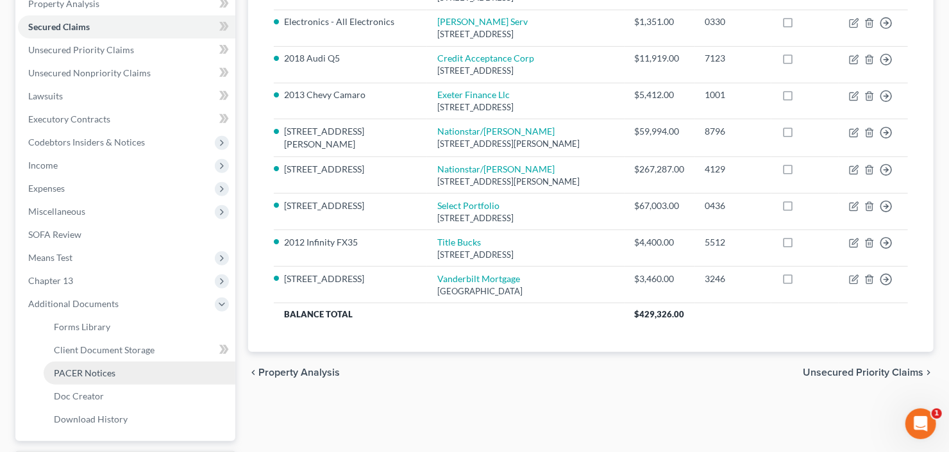
click at [105, 371] on span "PACER Notices" at bounding box center [85, 372] width 62 height 11
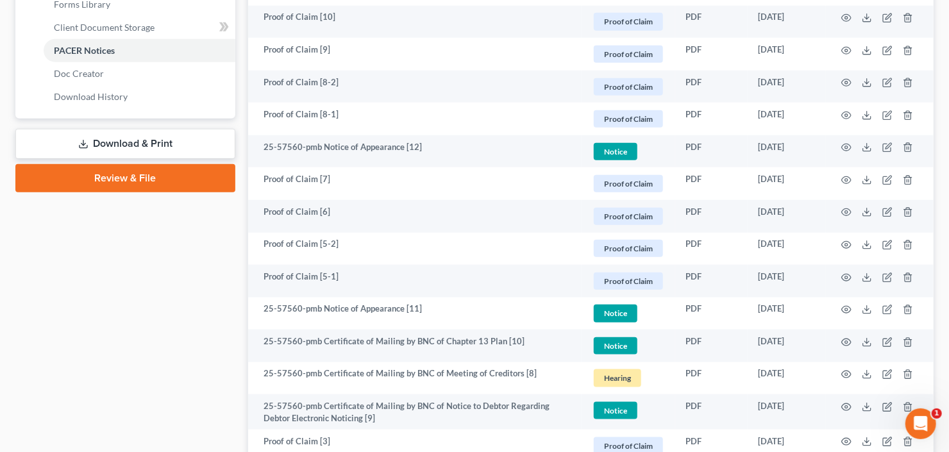
scroll to position [769, 0]
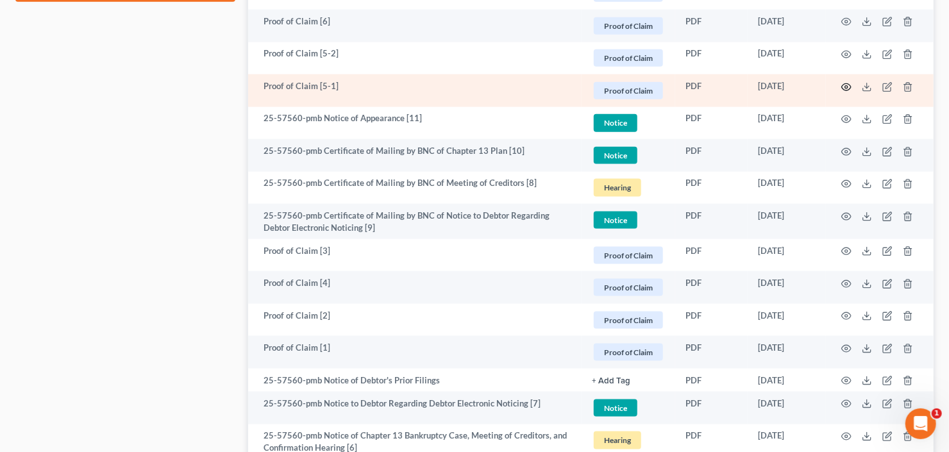
click at [849, 83] on icon "button" at bounding box center [847, 86] width 10 height 7
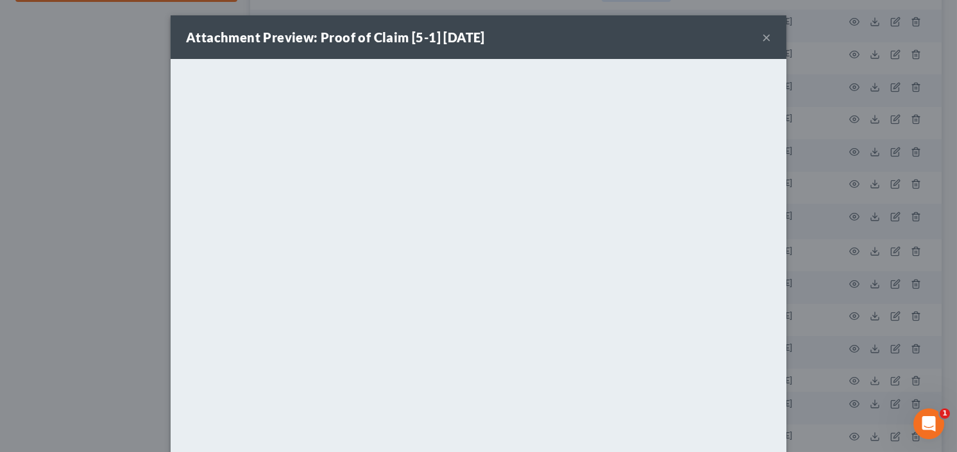
click at [764, 37] on button "×" at bounding box center [766, 36] width 9 height 15
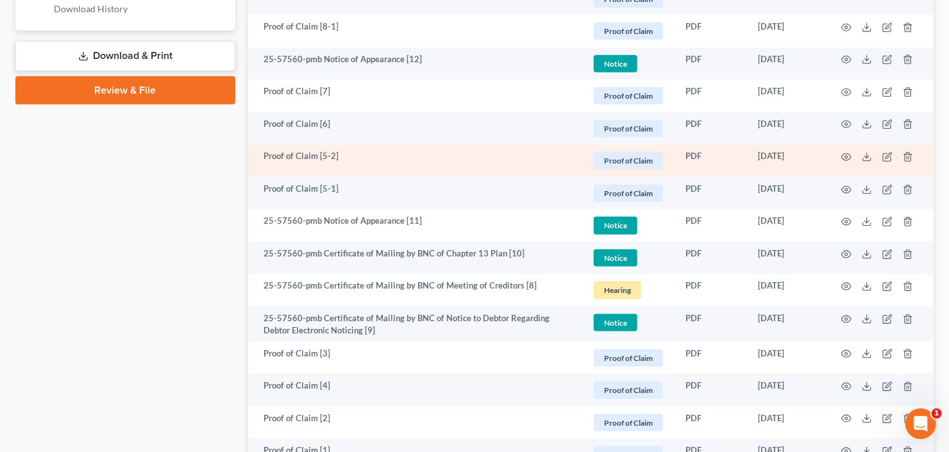
scroll to position [667, 0]
click at [844, 154] on icon "button" at bounding box center [846, 157] width 10 height 10
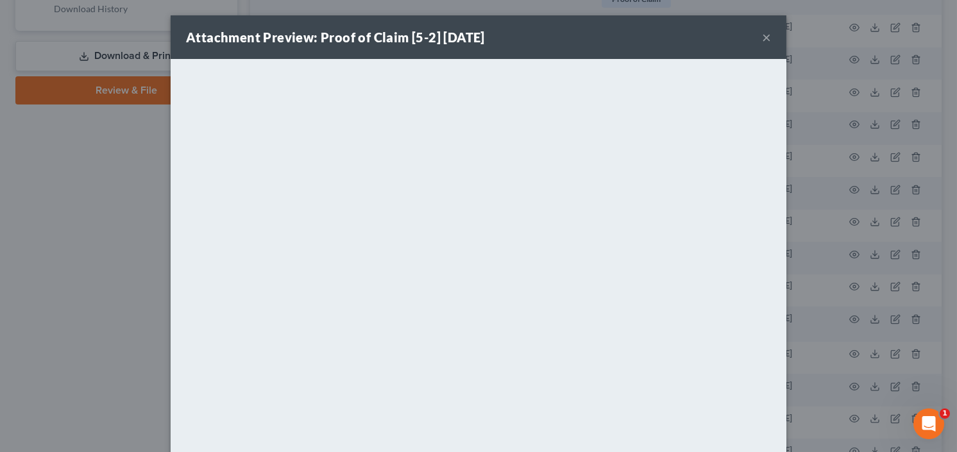
click at [763, 32] on button "×" at bounding box center [766, 36] width 9 height 15
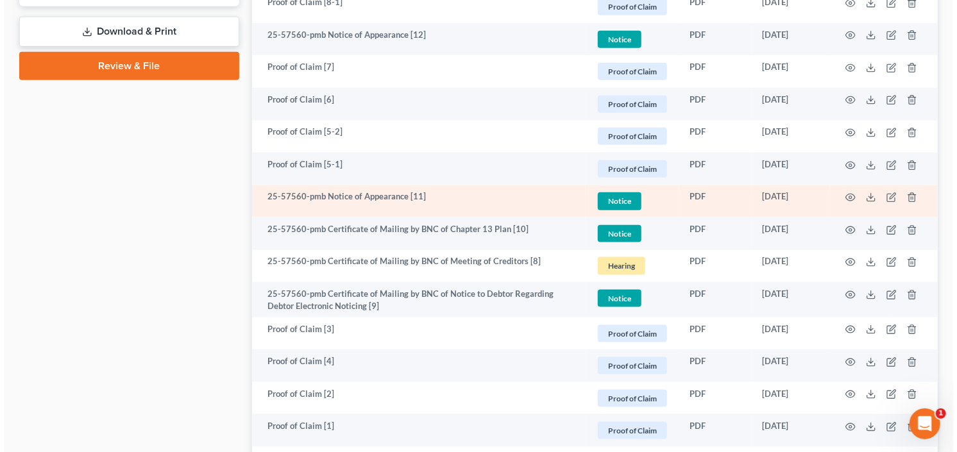
scroll to position [669, 0]
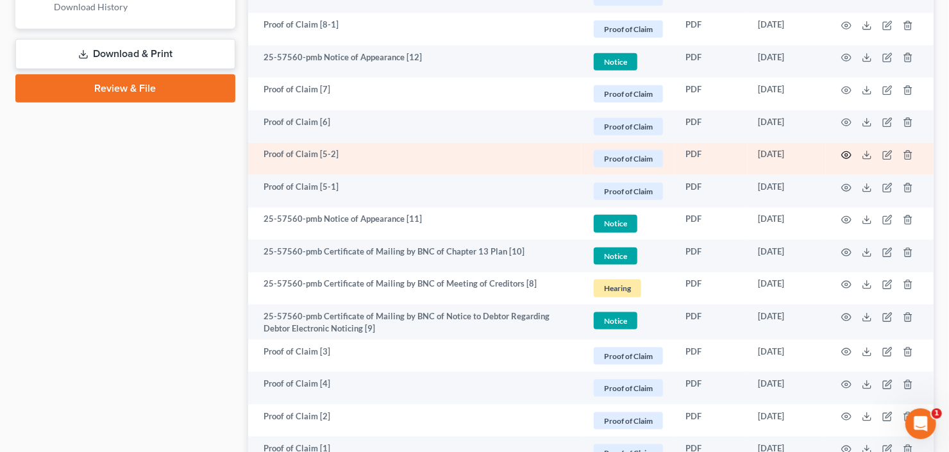
click at [845, 155] on circle "button" at bounding box center [846, 155] width 3 height 3
